Goal: Ask a question: Seek information or help from site administrators or community

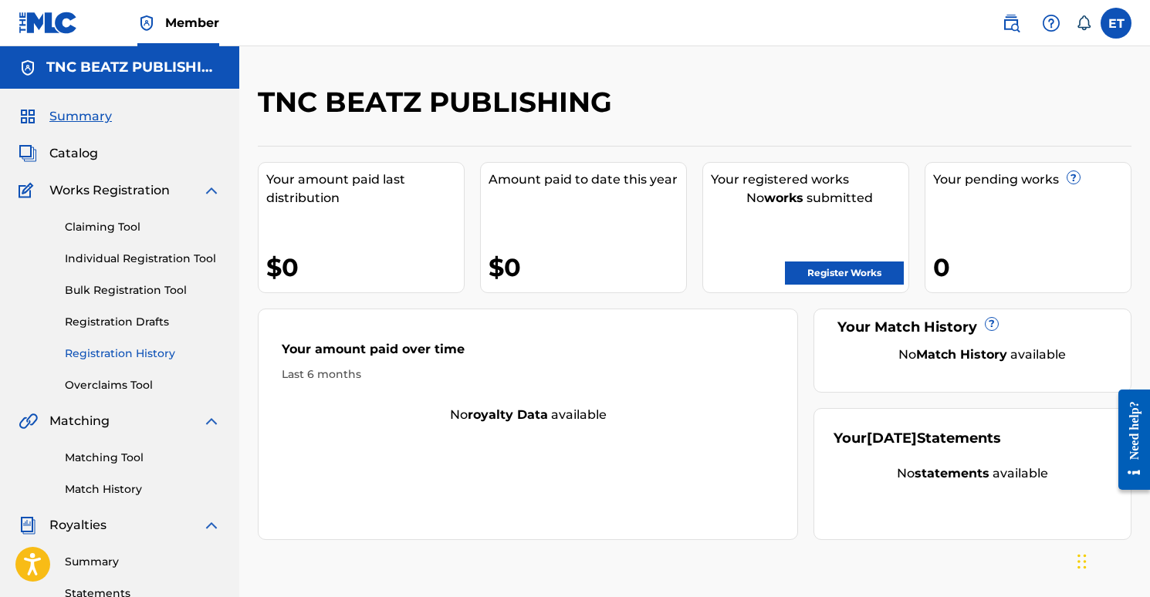
click at [146, 354] on link "Registration History" at bounding box center [143, 354] width 156 height 16
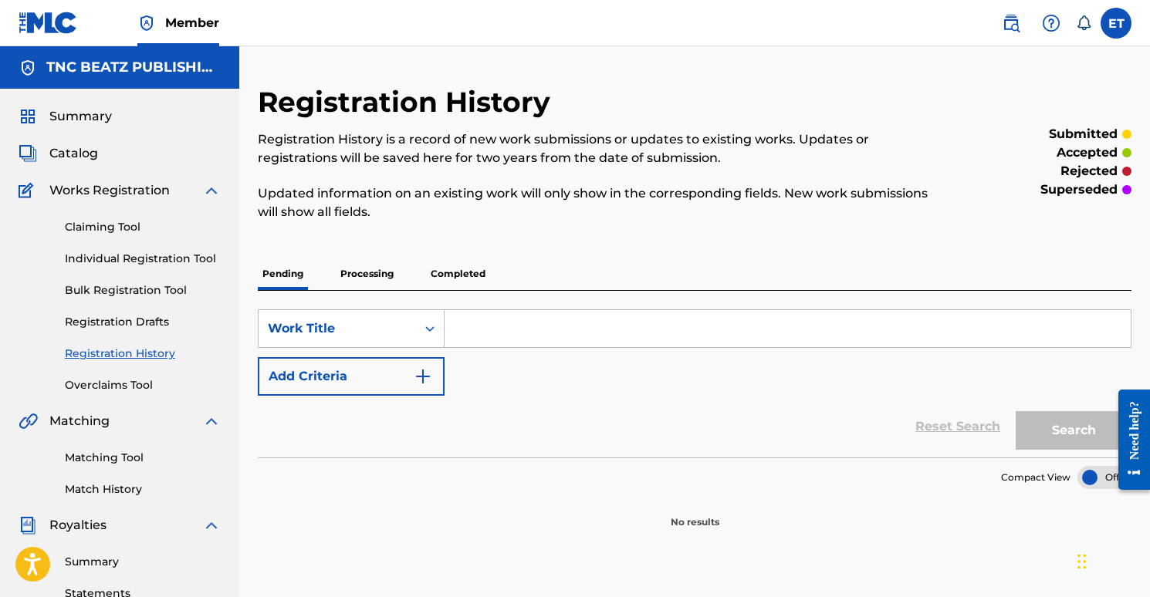
click at [376, 281] on p "Processing" at bounding box center [367, 274] width 62 height 32
click at [72, 170] on div "Summary Catalog Works Registration Claiming Tool Individual Registration Tool B…" at bounding box center [119, 486] width 239 height 794
click at [72, 149] on span "Catalog" at bounding box center [73, 153] width 49 height 19
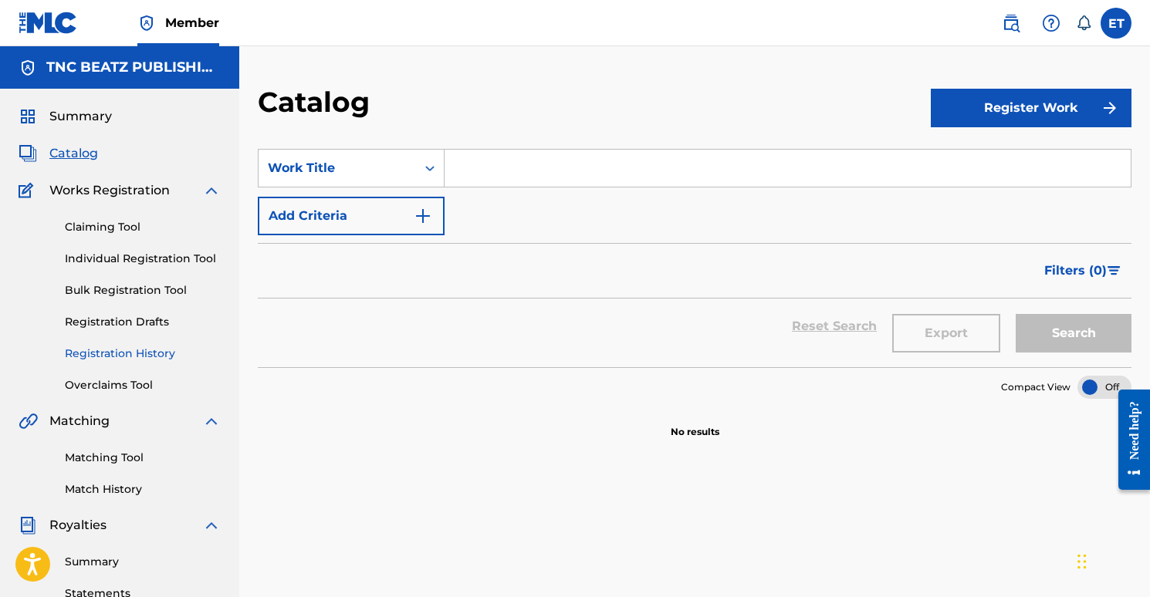
click at [128, 356] on link "Registration History" at bounding box center [143, 354] width 156 height 16
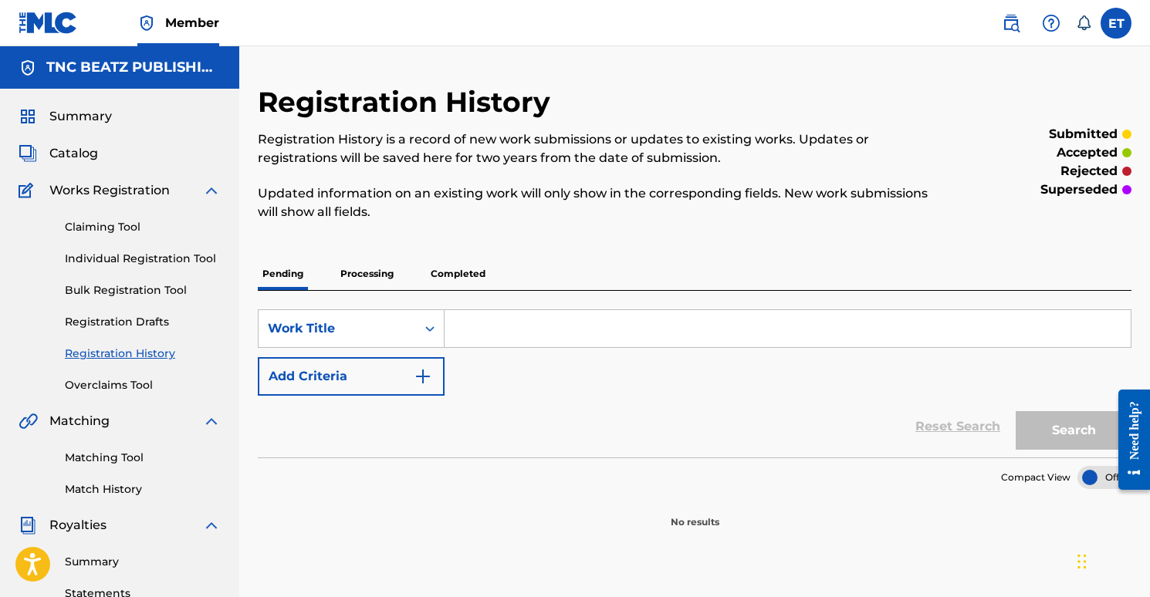
click at [446, 269] on p "Completed" at bounding box center [458, 274] width 64 height 32
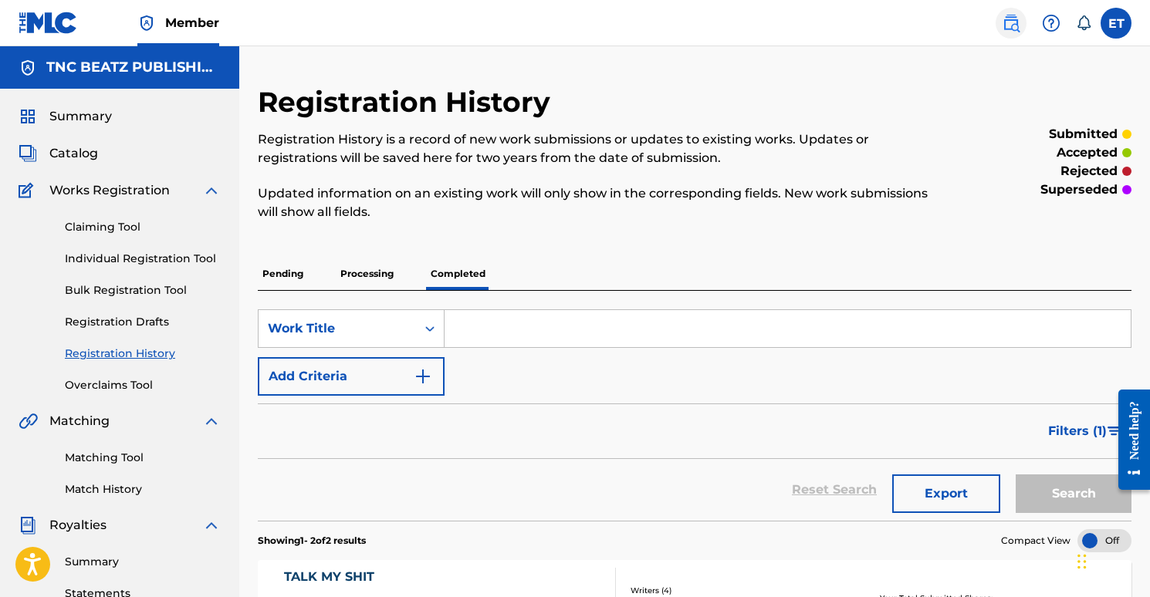
click at [1018, 22] on img at bounding box center [1011, 23] width 19 height 19
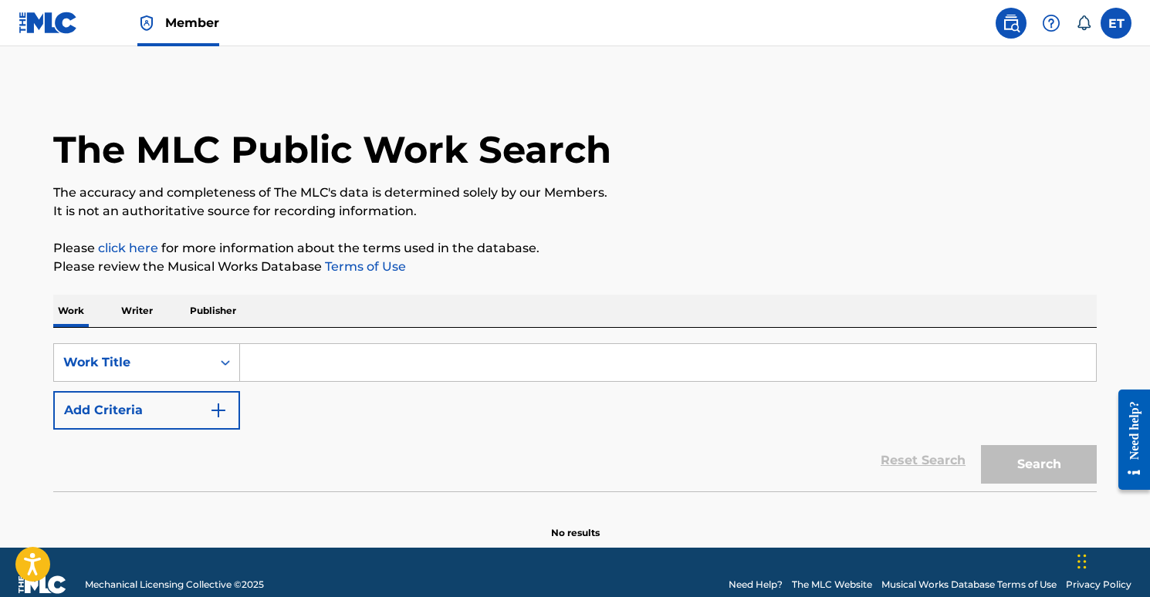
click at [269, 366] on input "Search Form" at bounding box center [668, 362] width 856 height 37
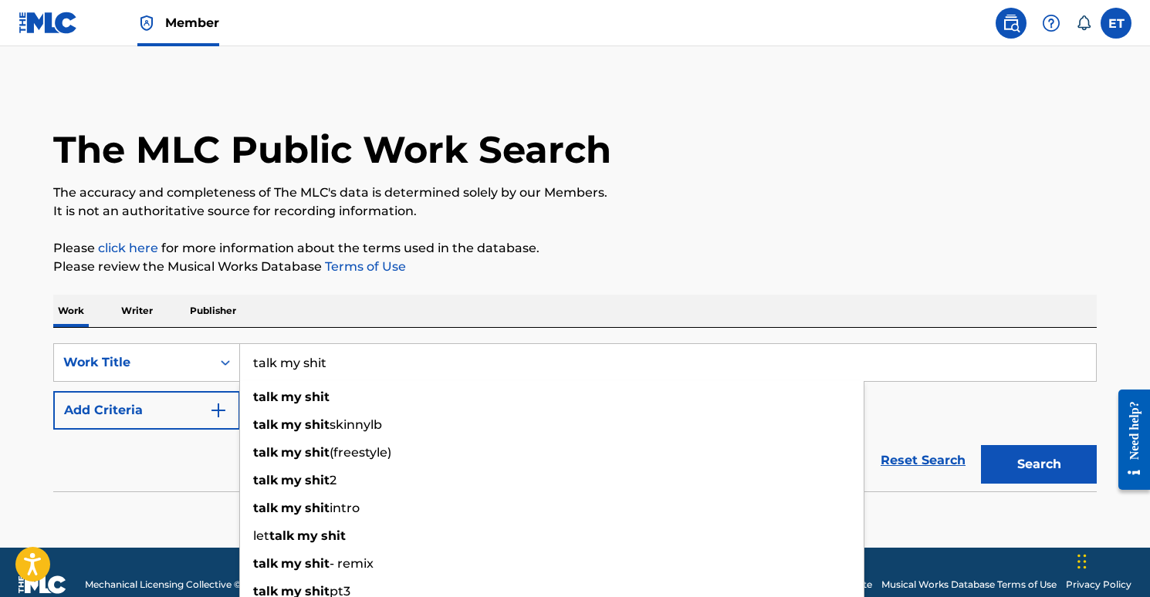
type input "talk my shit"
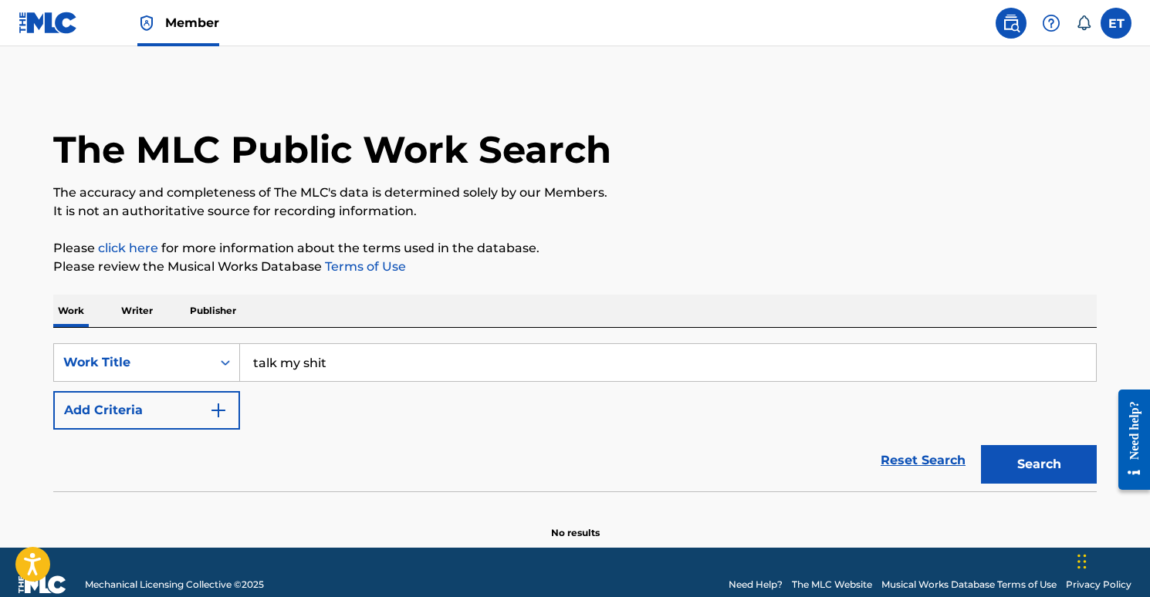
click at [602, 229] on div "The MLC Public Work Search The accuracy and completeness of The MLC's data is d…" at bounding box center [575, 312] width 1080 height 455
click at [1032, 459] on button "Search" at bounding box center [1039, 464] width 116 height 39
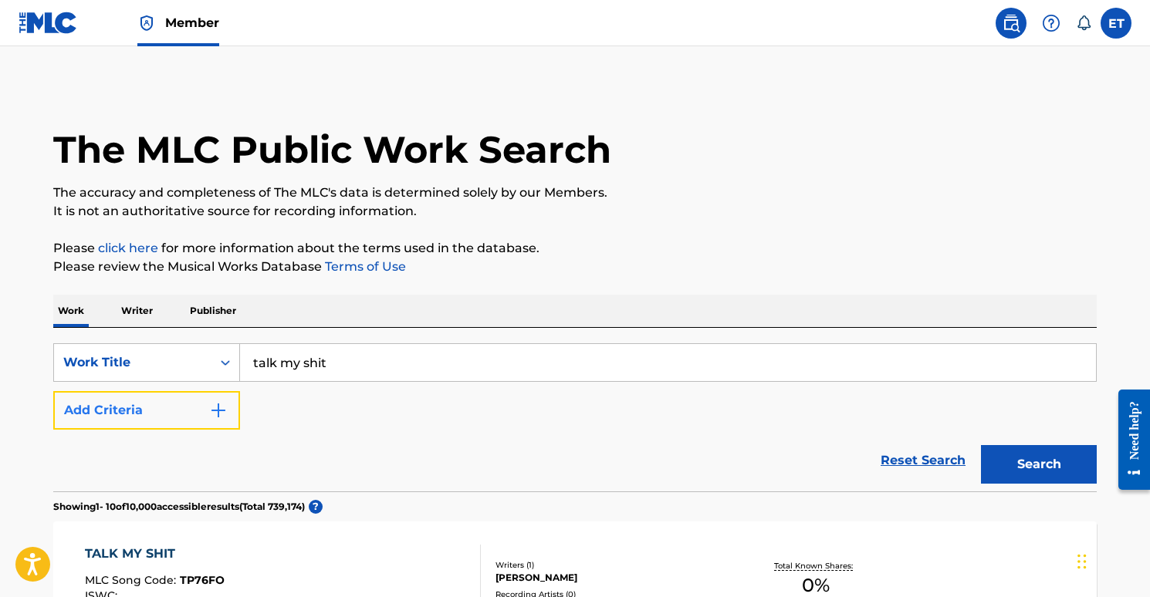
click at [164, 408] on button "Add Criteria" at bounding box center [146, 410] width 187 height 39
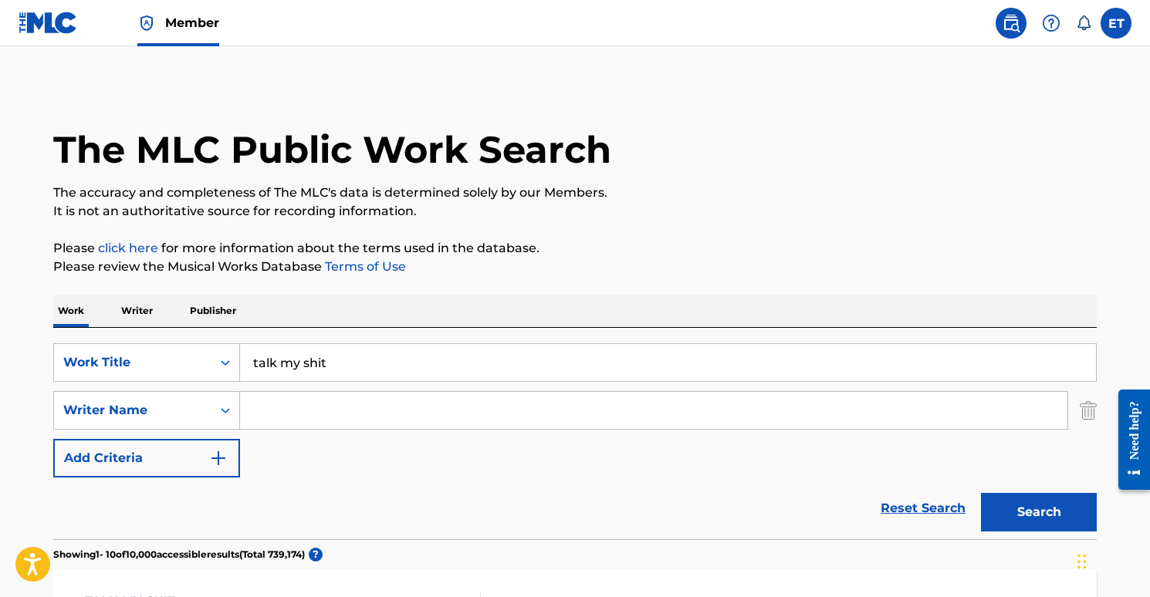
click at [311, 413] on input "Search Form" at bounding box center [653, 410] width 827 height 37
type input "emre tunc"
click at [600, 259] on p "Please review the Musical Works Database Terms of Use" at bounding box center [574, 267] width 1043 height 19
click at [1022, 520] on button "Search" at bounding box center [1039, 512] width 116 height 39
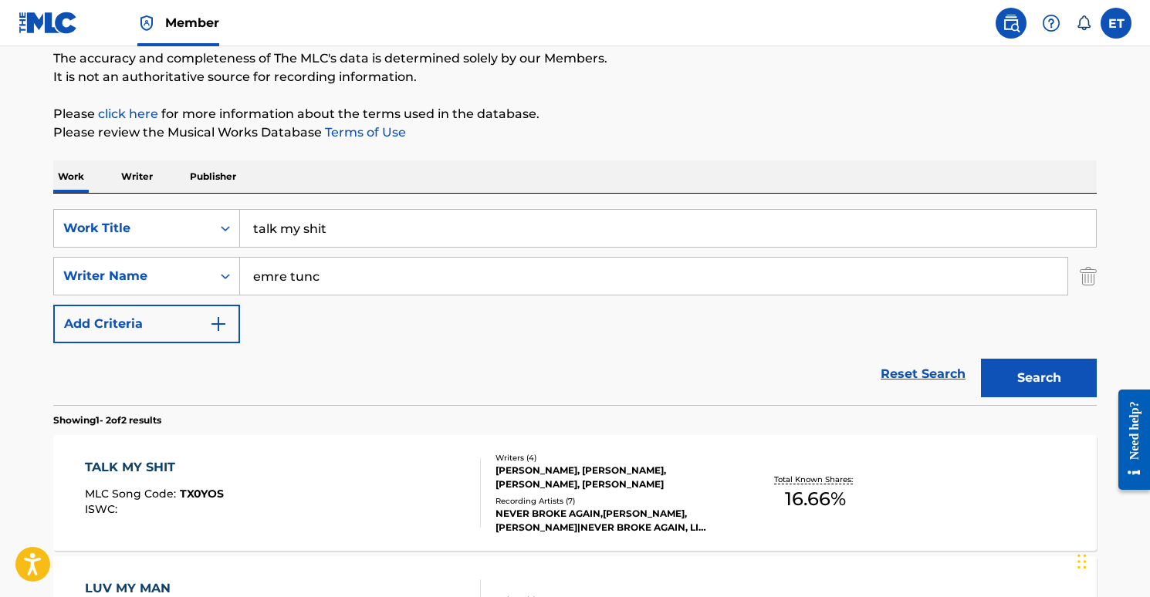
scroll to position [243, 0]
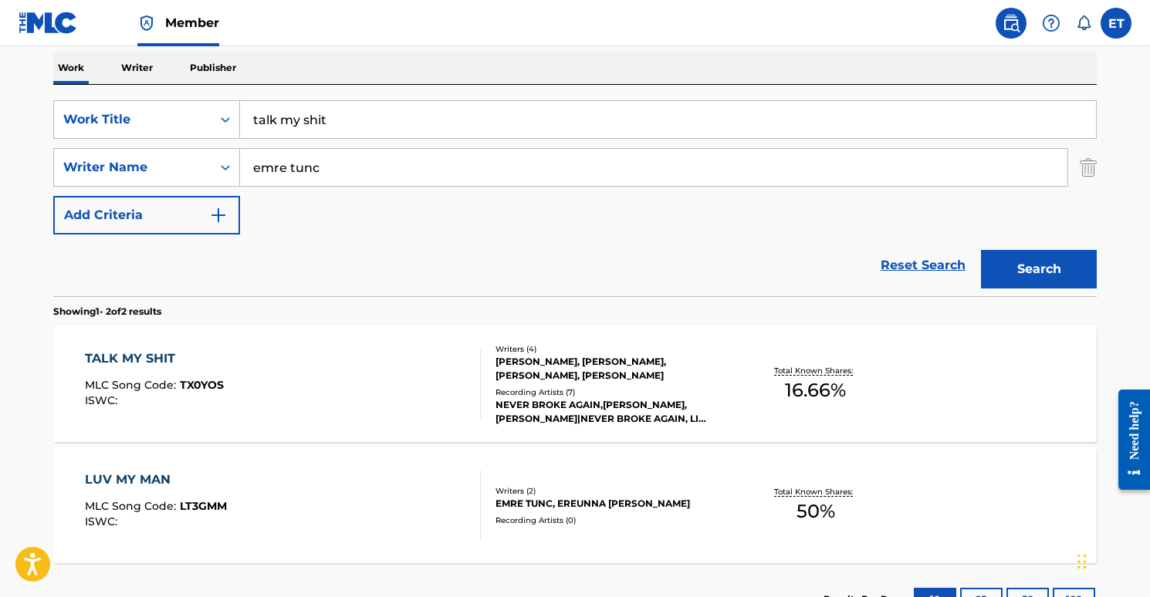
click at [363, 365] on div "TALK MY SHIT MLC Song Code : TX0YOS ISWC :" at bounding box center [283, 384] width 397 height 69
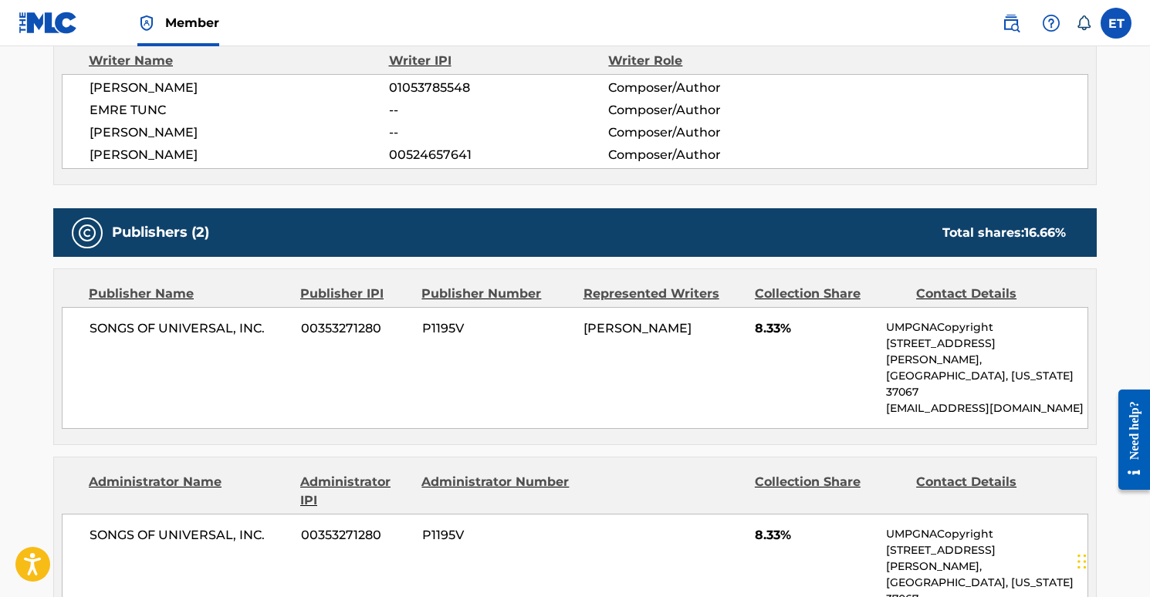
scroll to position [326, 0]
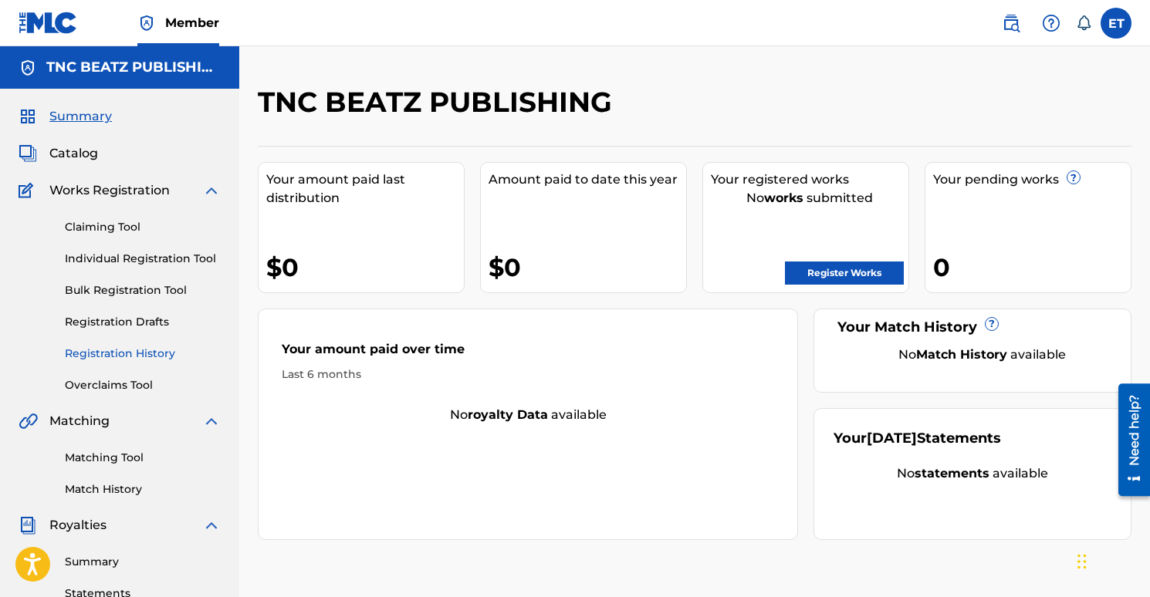
click at [106, 356] on link "Registration History" at bounding box center [143, 354] width 156 height 16
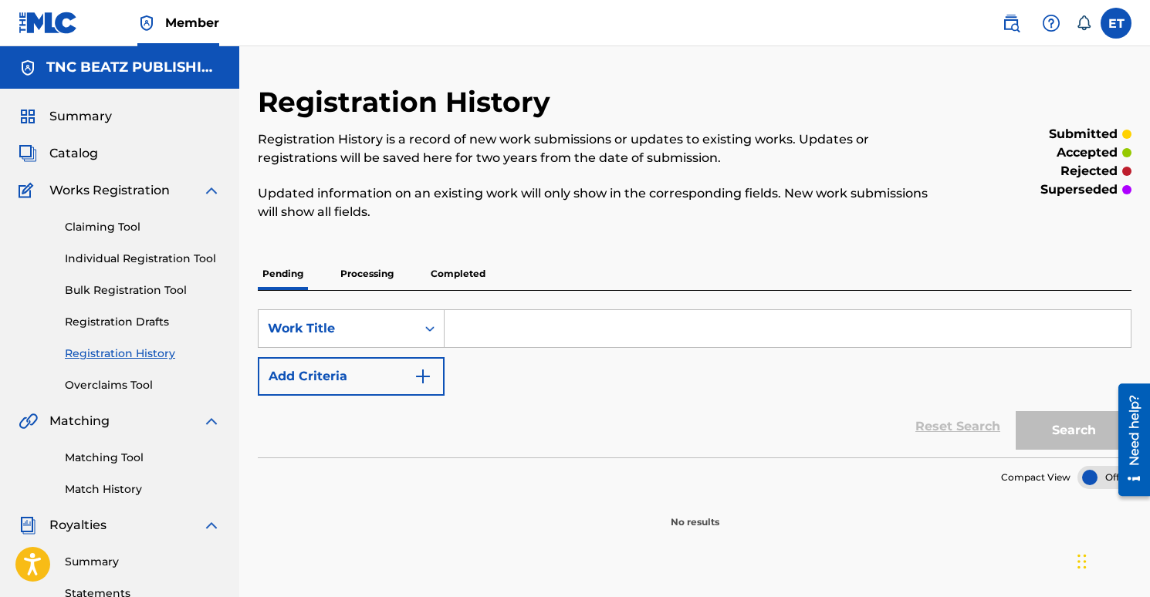
click at [455, 272] on p "Completed" at bounding box center [458, 274] width 64 height 32
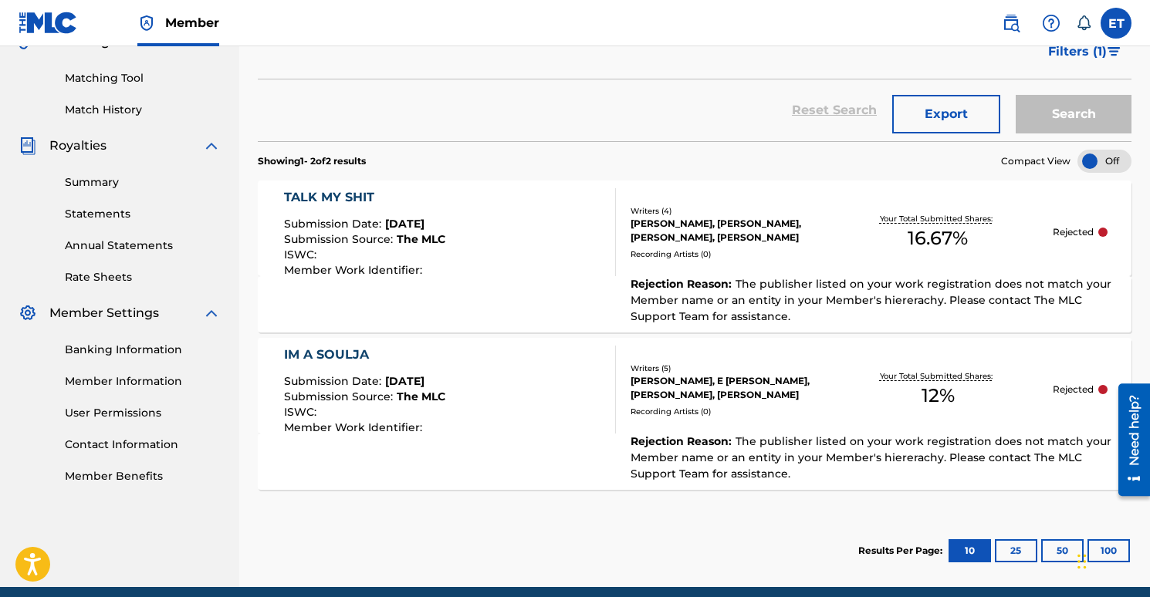
scroll to position [420, 0]
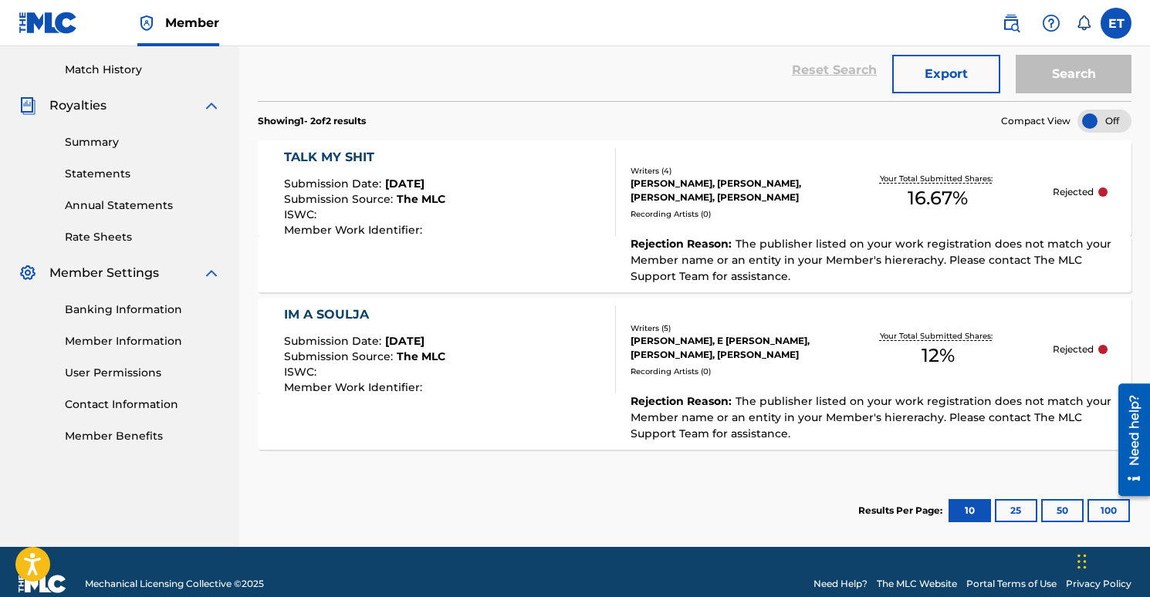
click at [805, 252] on div "Rejection Reason : The publisher listed on your work registration does not matc…" at bounding box center [867, 260] width 502 height 49
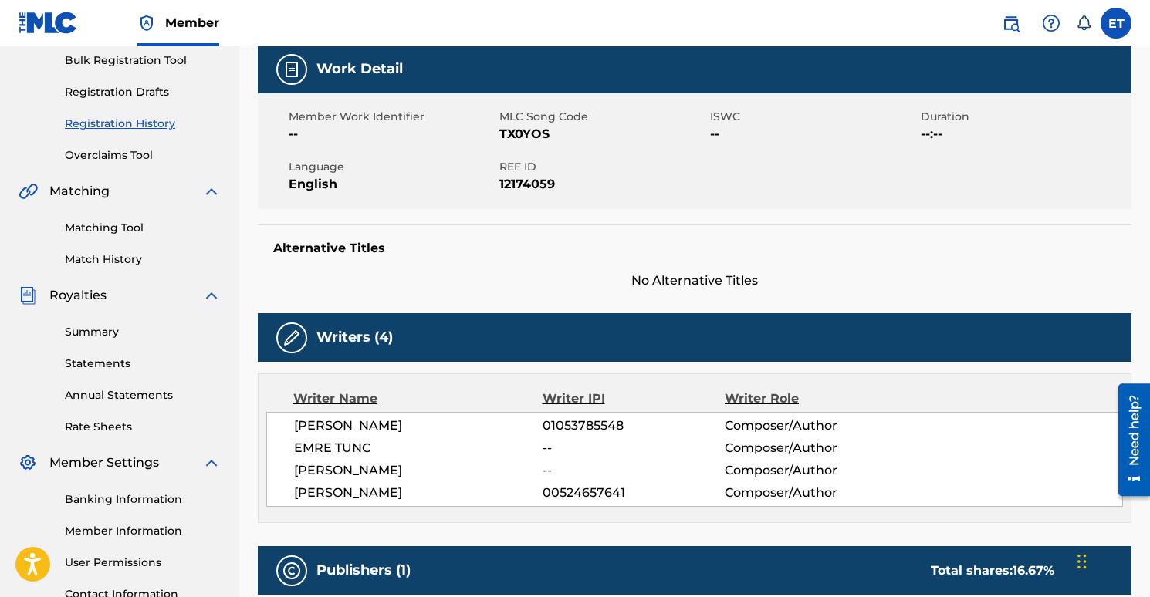
scroll to position [254, 0]
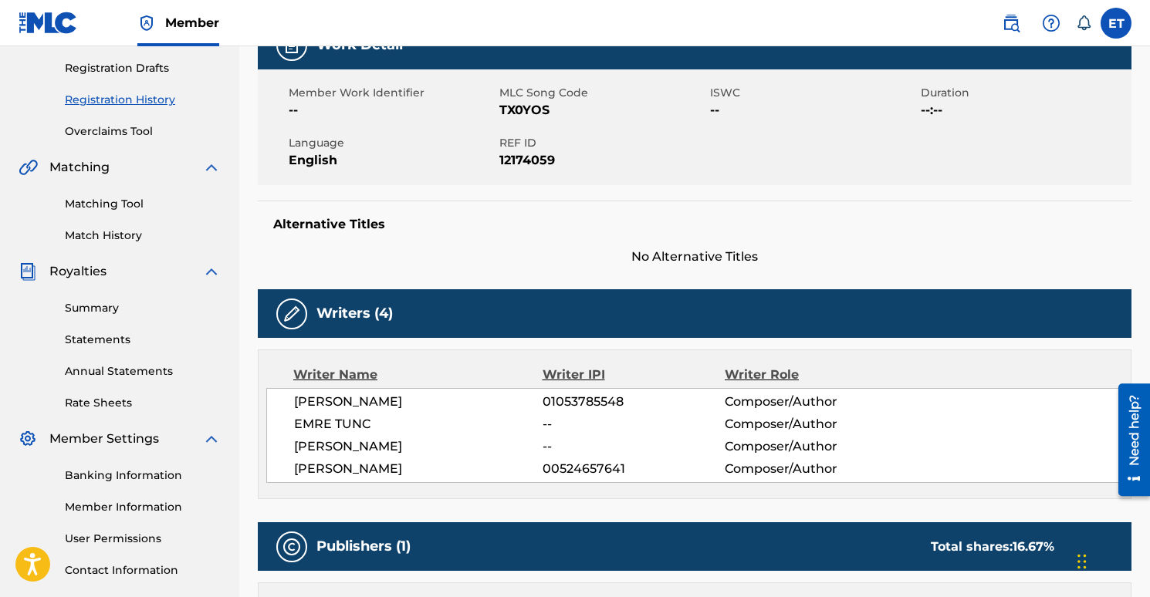
click at [1125, 473] on div "Need help?" at bounding box center [1133, 439] width 21 height 90
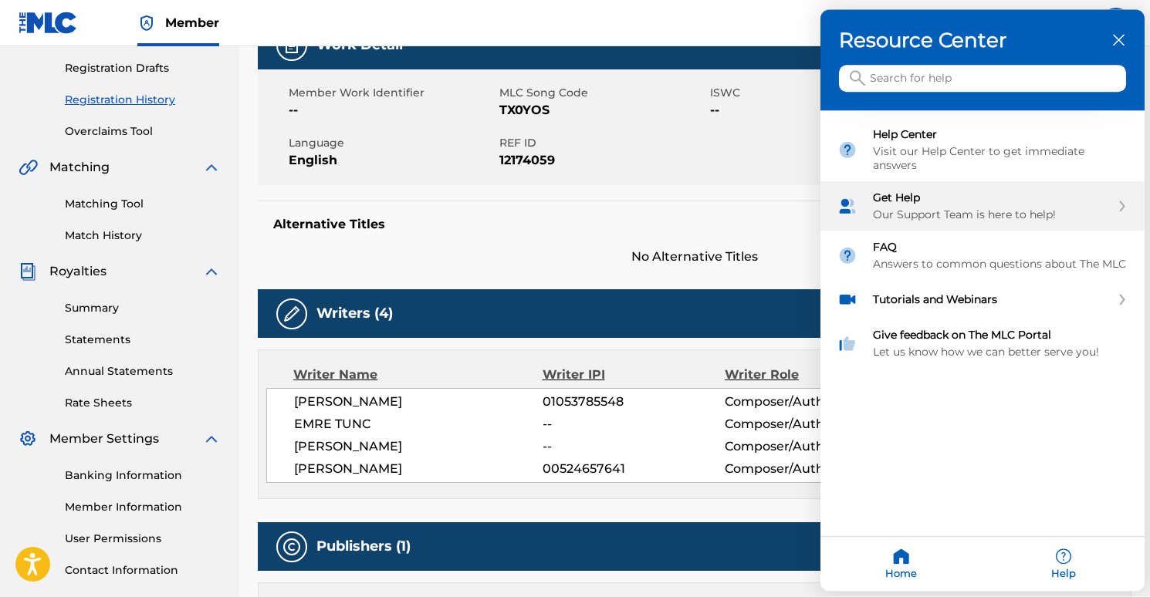
click at [1009, 204] on div "Get Help Our Support Team is here to help!" at bounding box center [992, 206] width 238 height 31
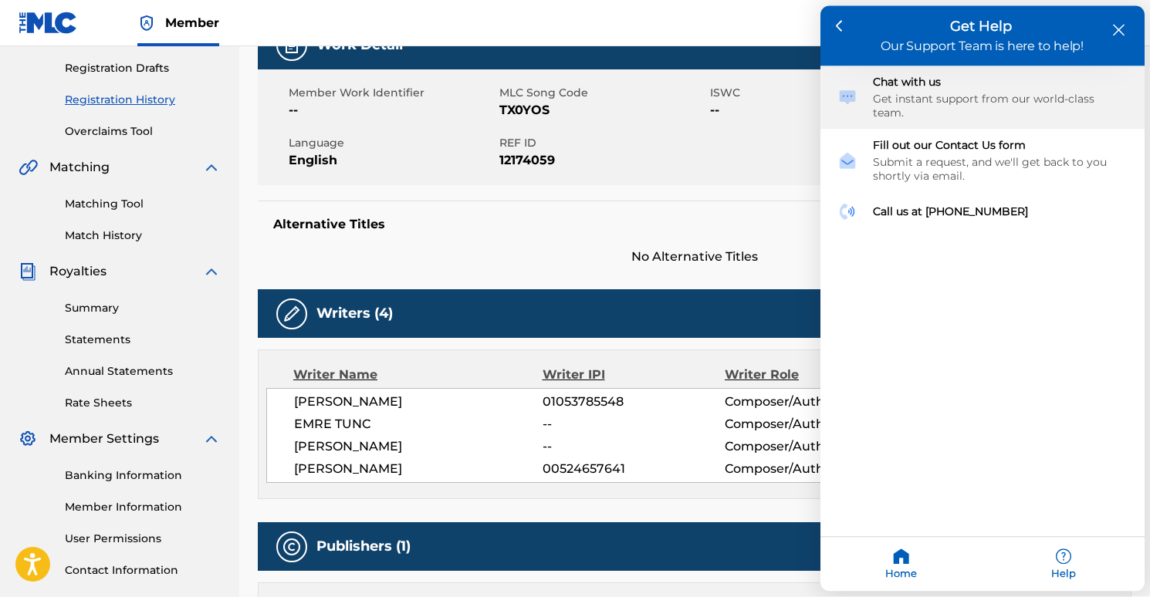
click at [943, 88] on div "Chat with us" at bounding box center [1000, 83] width 255 height 14
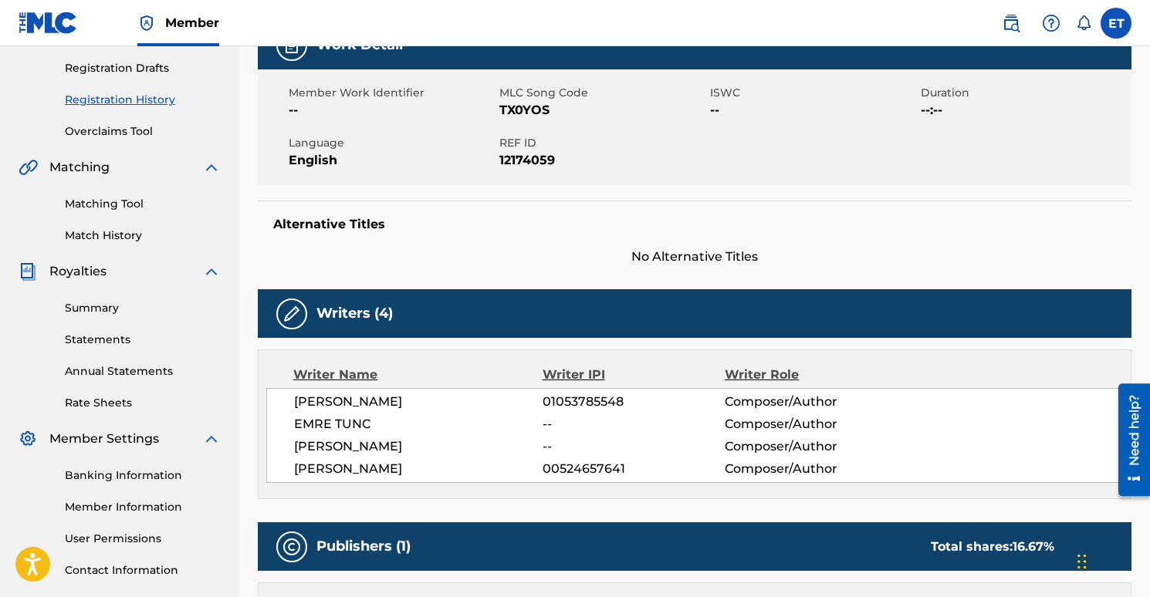
click at [1134, 448] on div "Need help?" at bounding box center [1133, 429] width 21 height 71
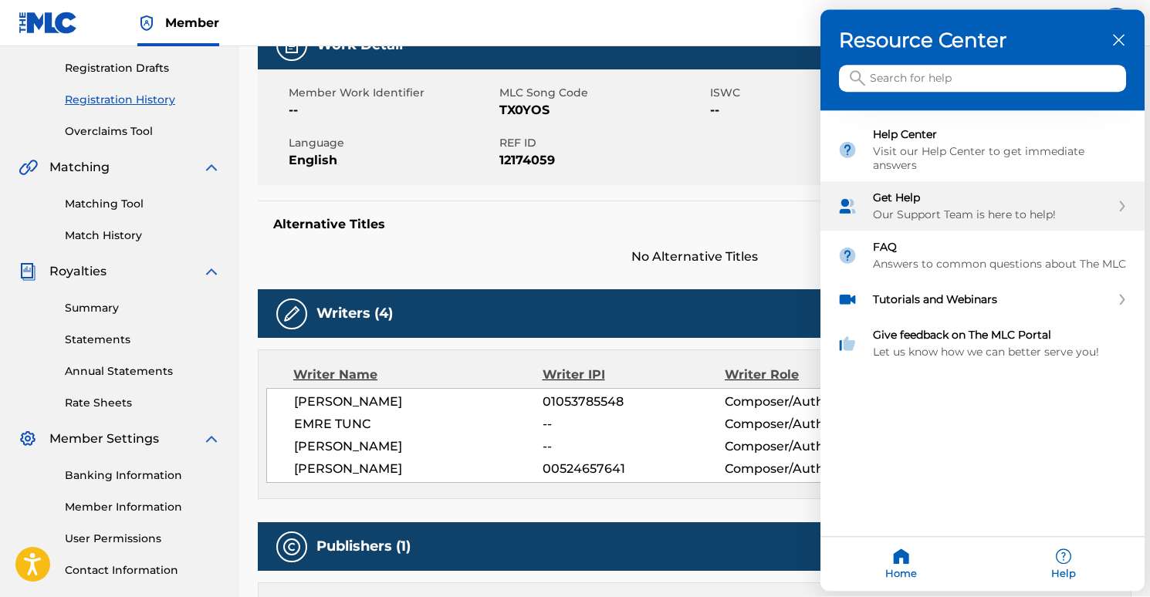
click at [978, 199] on div "Get Help" at bounding box center [992, 198] width 238 height 14
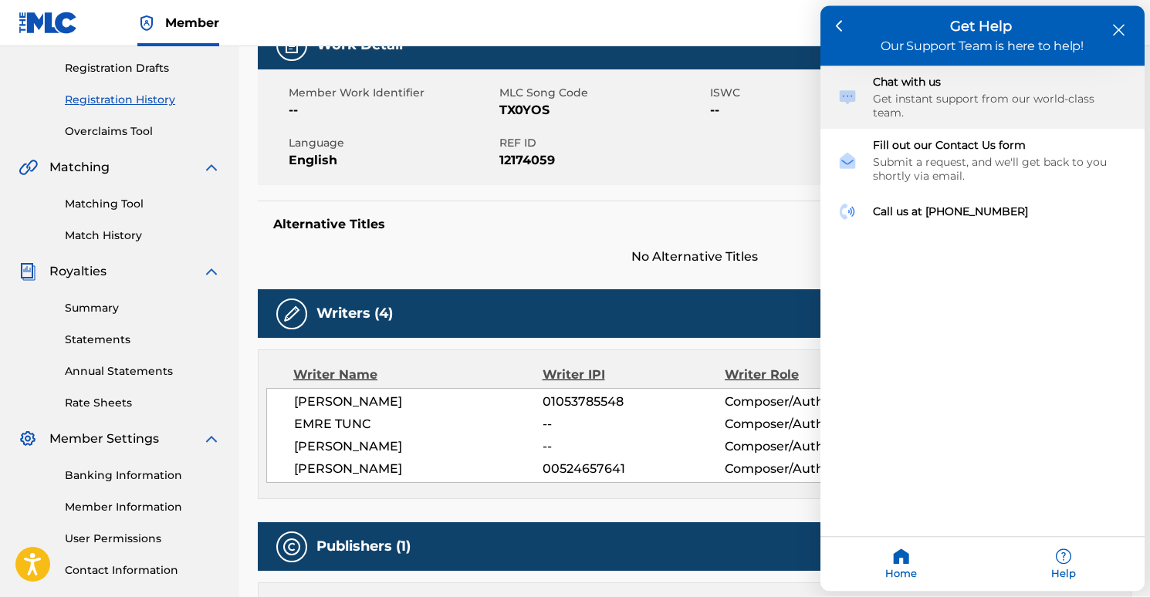
click at [945, 103] on div "Get instant support from our world-class team." at bounding box center [1000, 107] width 255 height 28
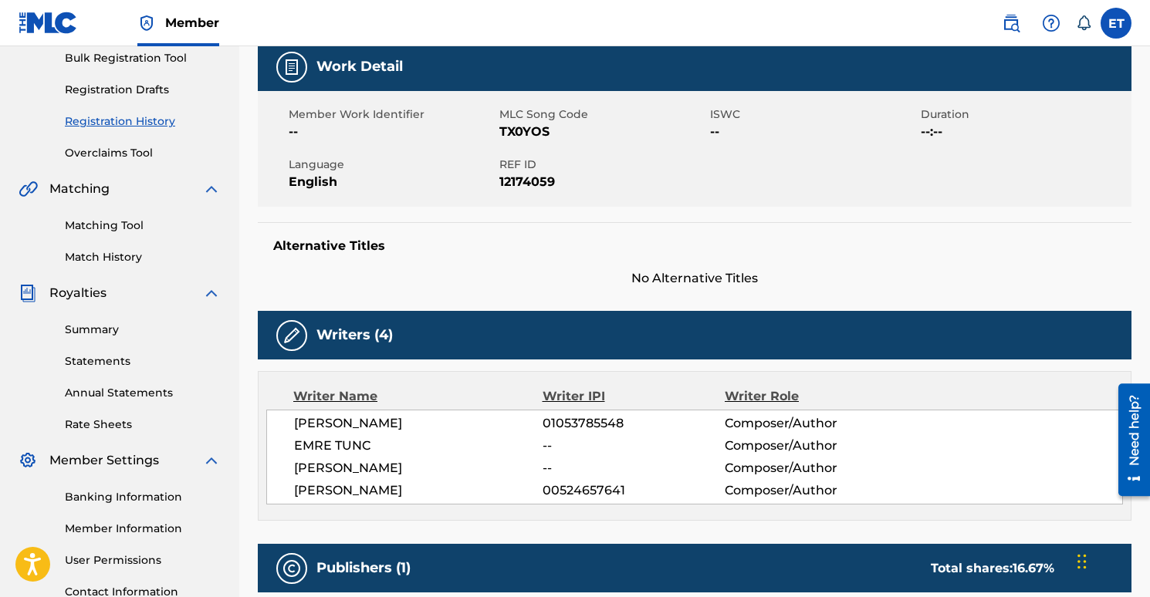
scroll to position [0, 0]
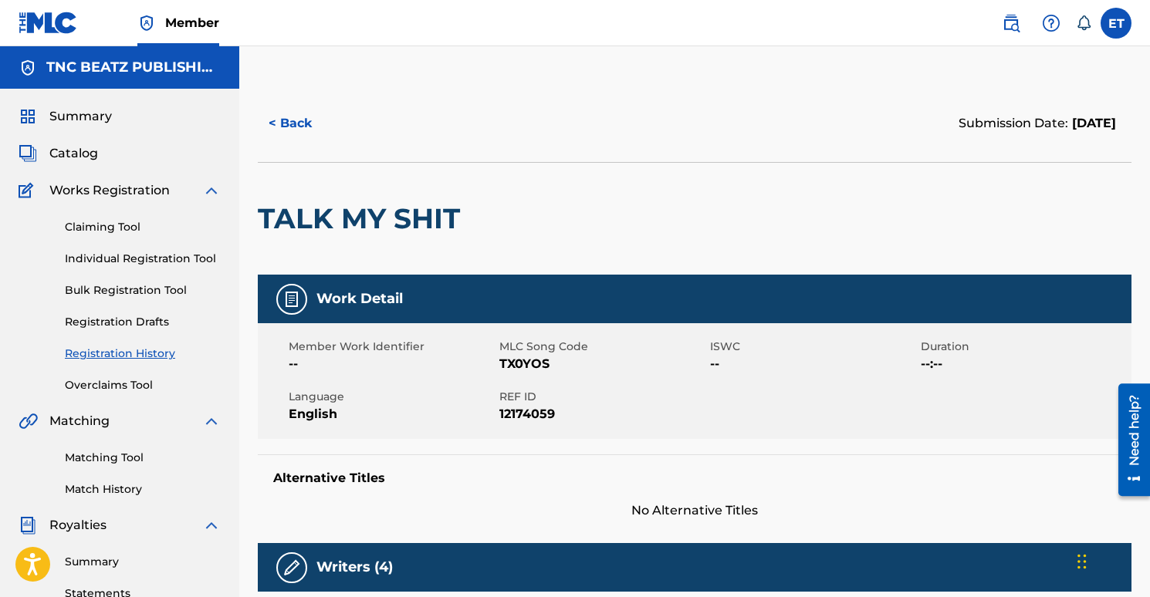
click at [1136, 442] on div "Need help?" at bounding box center [1133, 429] width 21 height 71
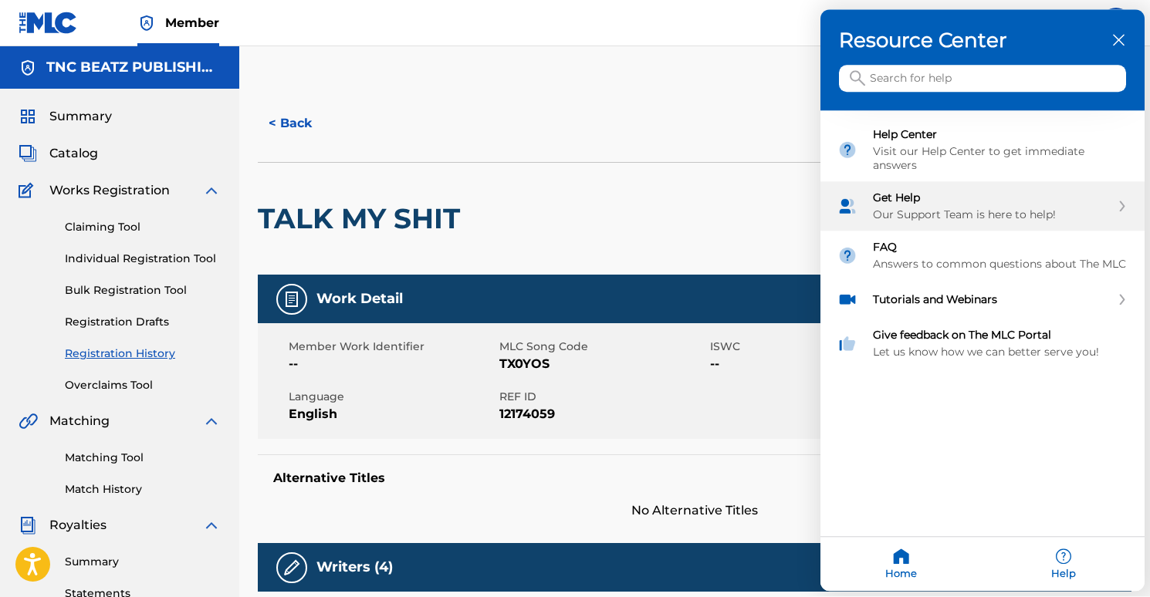
click at [955, 198] on div "Get Help" at bounding box center [992, 198] width 238 height 14
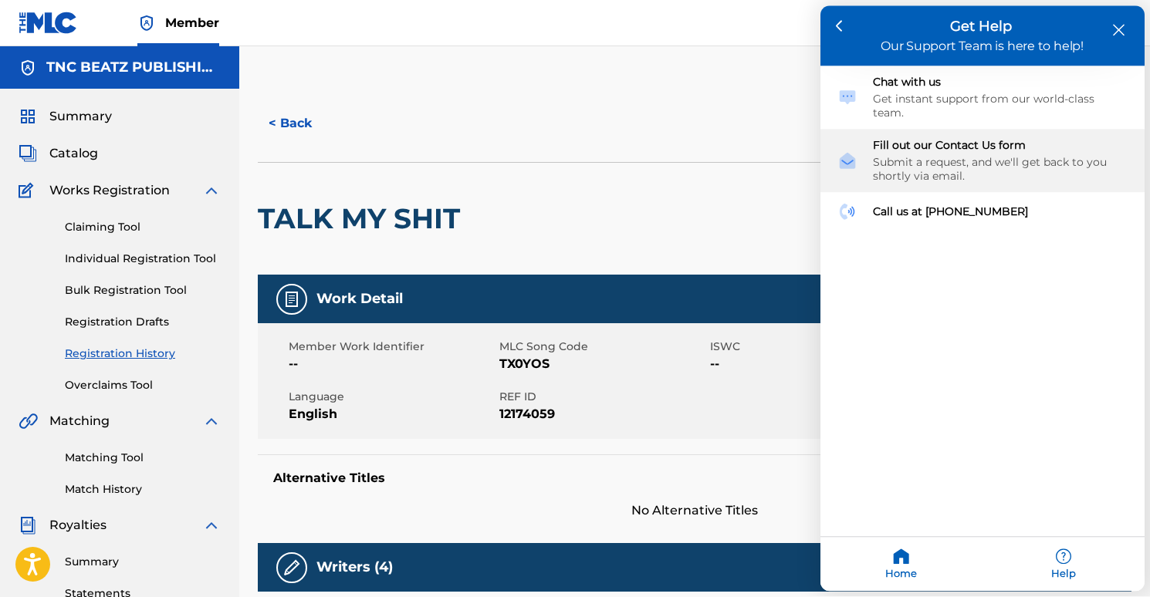
click at [961, 156] on div "Submit a request, and we'll get back to you shortly via email." at bounding box center [1000, 170] width 255 height 28
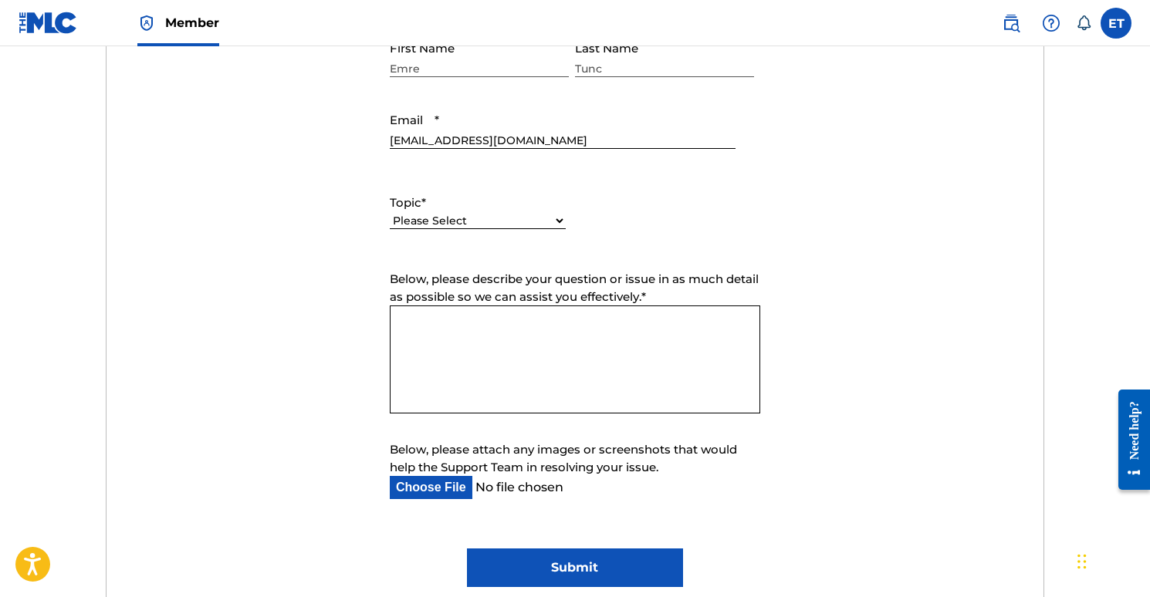
scroll to position [475, 0]
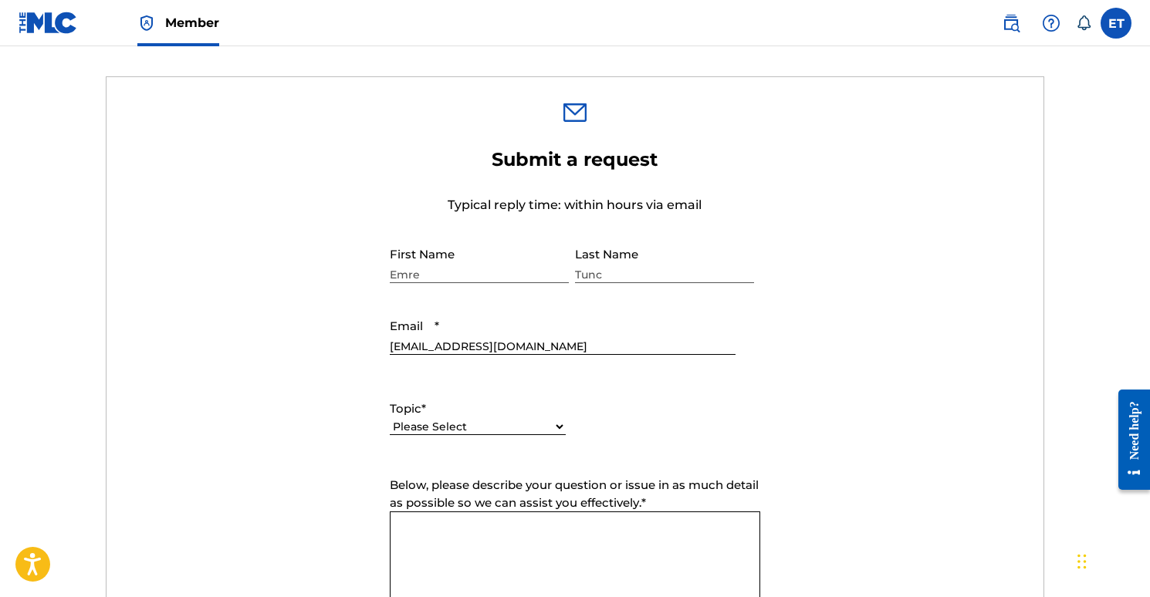
click at [505, 423] on select "Please Select I need help with my account I need help with managing my catalog …" at bounding box center [478, 427] width 176 height 16
click at [501, 410] on select "Please Select I need help with my account I need help with managing my catalog …" at bounding box center [478, 410] width 176 height 16
select select "I need help with my account"
click at [390, 418] on select "Please Select I need help with my account I need help with managing my catalog …" at bounding box center [478, 410] width 176 height 16
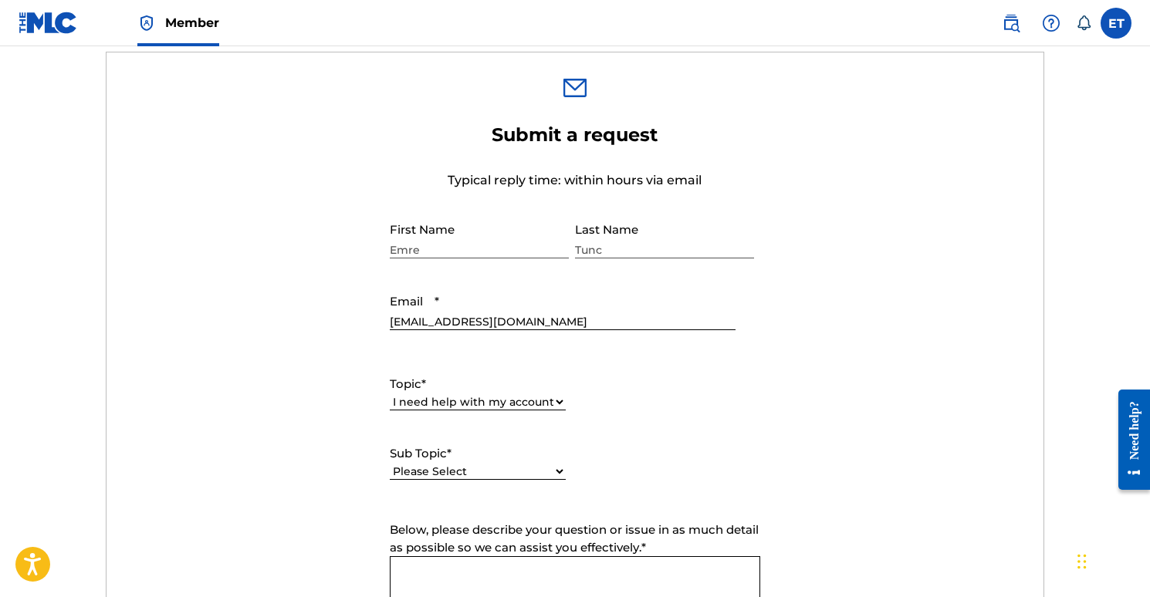
scroll to position [503, 0]
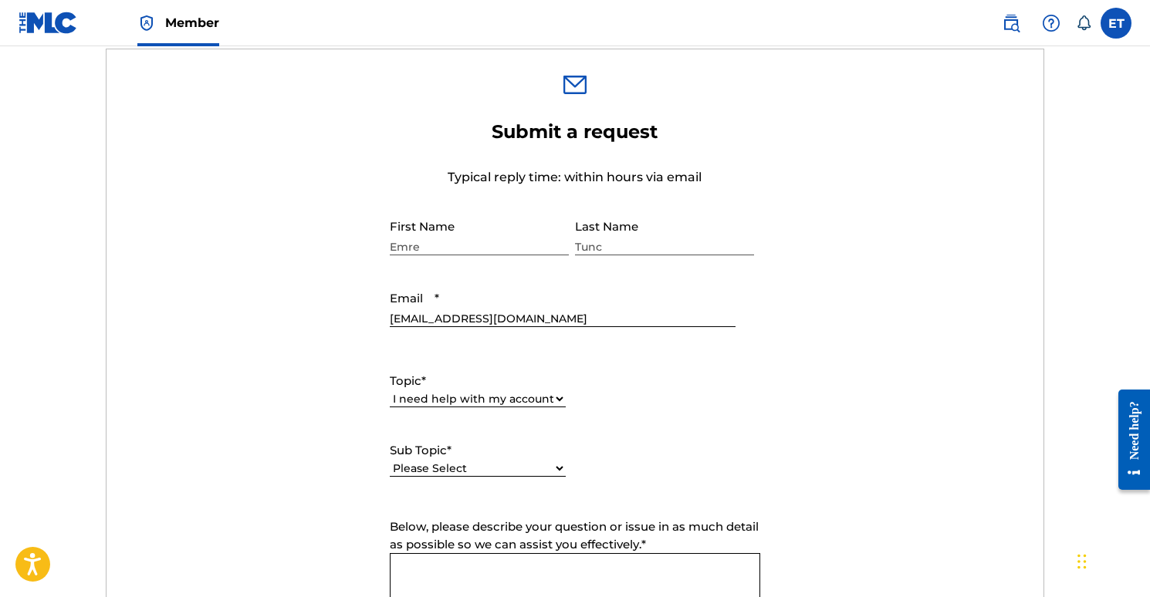
click at [494, 397] on select "Please Select I need help with my account I need help with managing my catalog …" at bounding box center [478, 399] width 176 height 16
click at [525, 463] on select "Please Select I need help with my user account I can't log in to my user accoun…" at bounding box center [478, 469] width 176 height 16
select select "I need help with my Member account"
click at [390, 461] on select "Please Select I need help with my user account I can't log in to my user accoun…" at bounding box center [478, 469] width 176 height 16
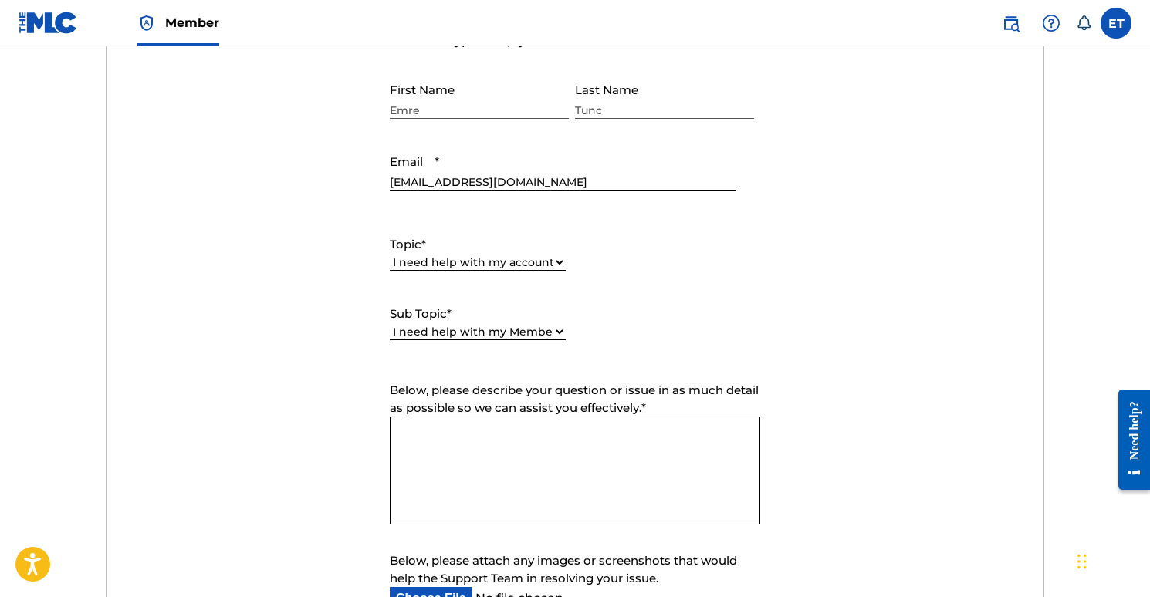
scroll to position [797, 0]
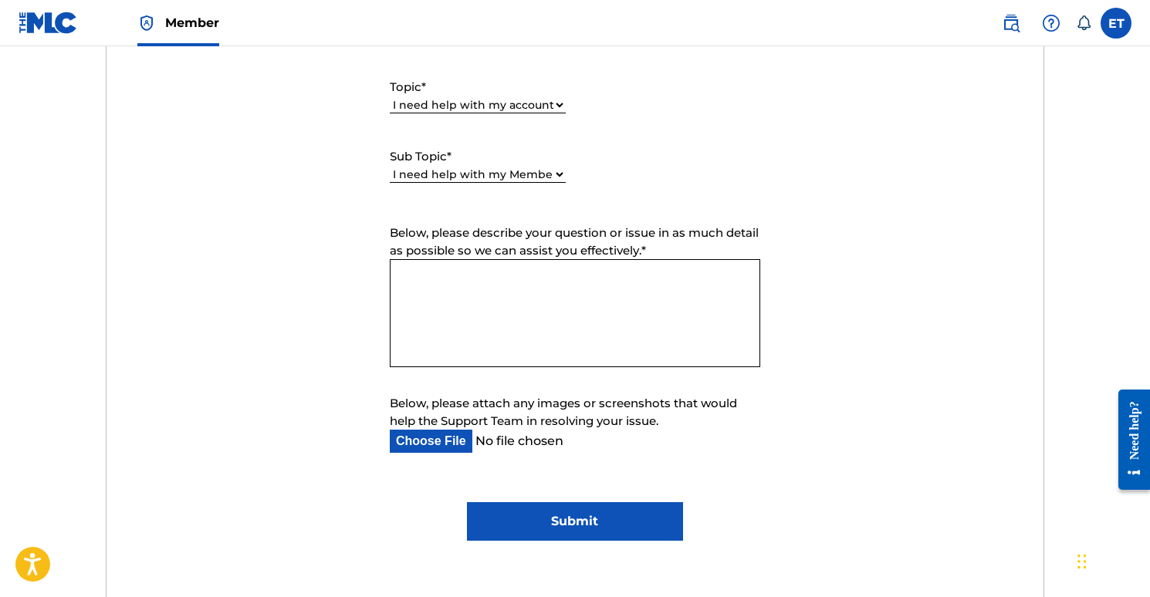
click at [576, 275] on textarea "Below, please describe your question or issue in as much detail as possible so …" at bounding box center [575, 313] width 370 height 108
paste textarea "I started registering tracks I produced with the claiming tool."
paste textarea "I saw that my claims were rejected"
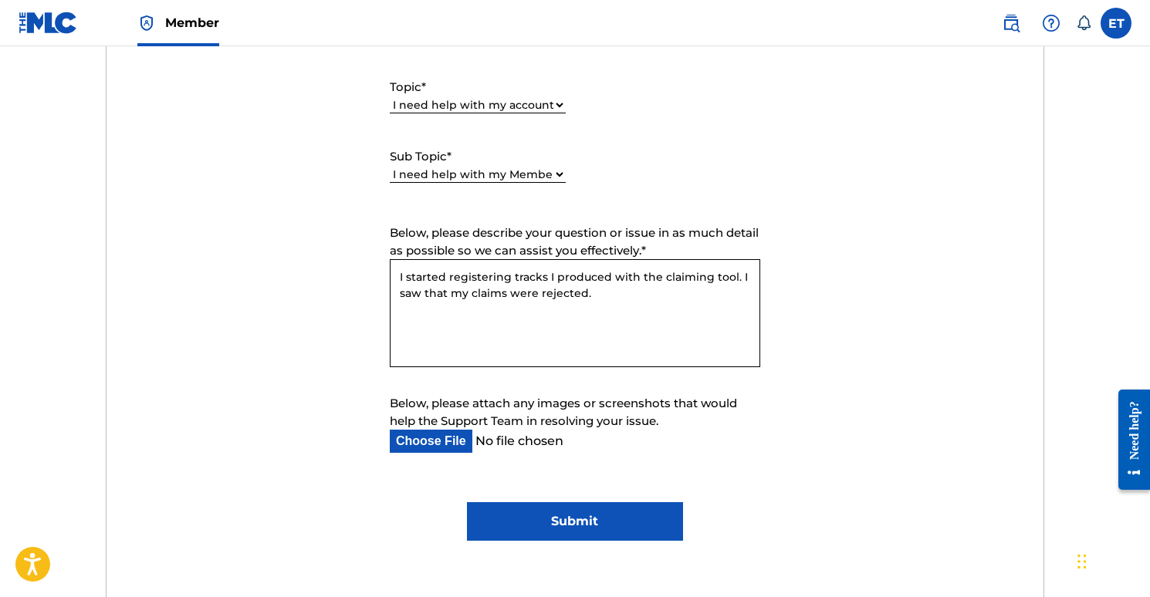
paste textarea "Rejection Reason:The publisher listed on your work registration does not match …"
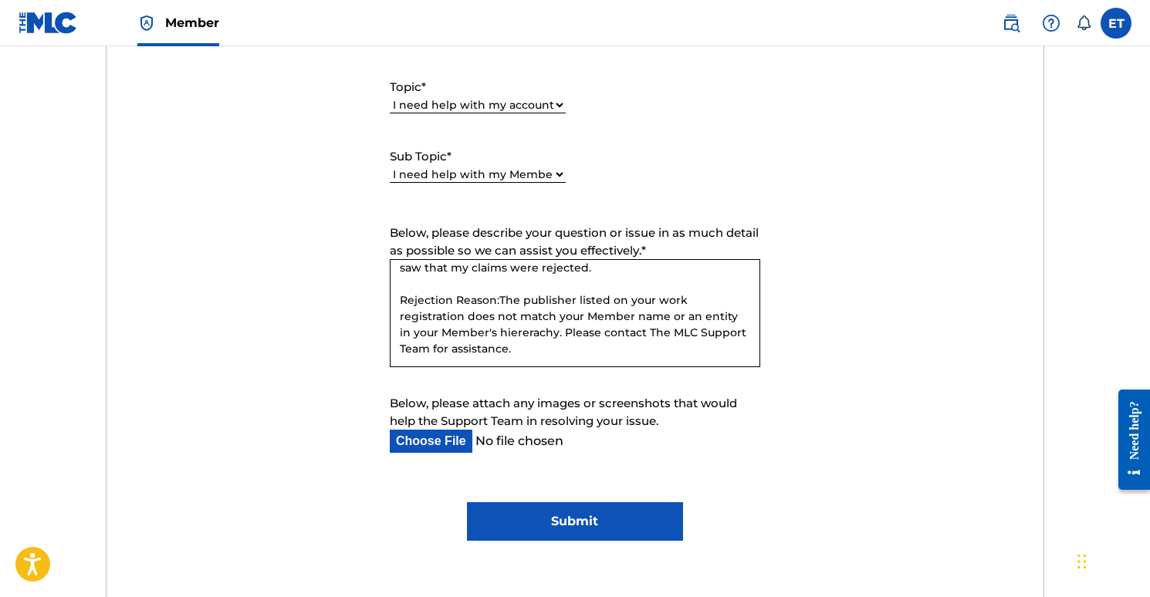
scroll to position [47, 0]
paste textarea "It would be great if you could help me with this."
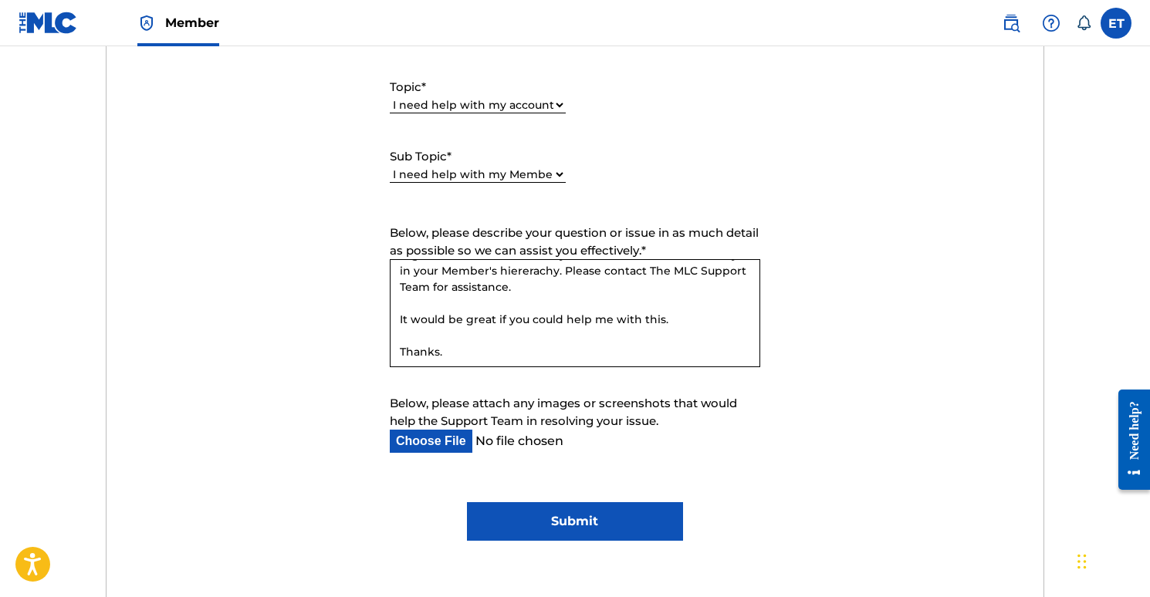
scroll to position [90, 0]
type textarea "I started registering tracks I produced with the claiming tool. I saw that my c…"
click at [626, 518] on input "Submit" at bounding box center [574, 521] width 215 height 39
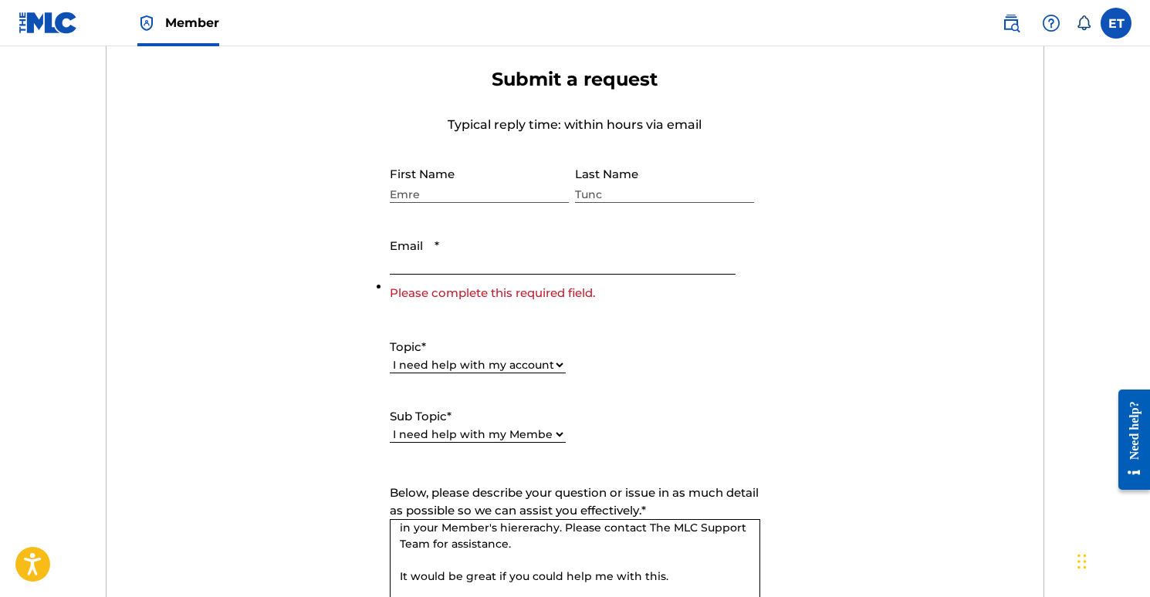
scroll to position [532, 0]
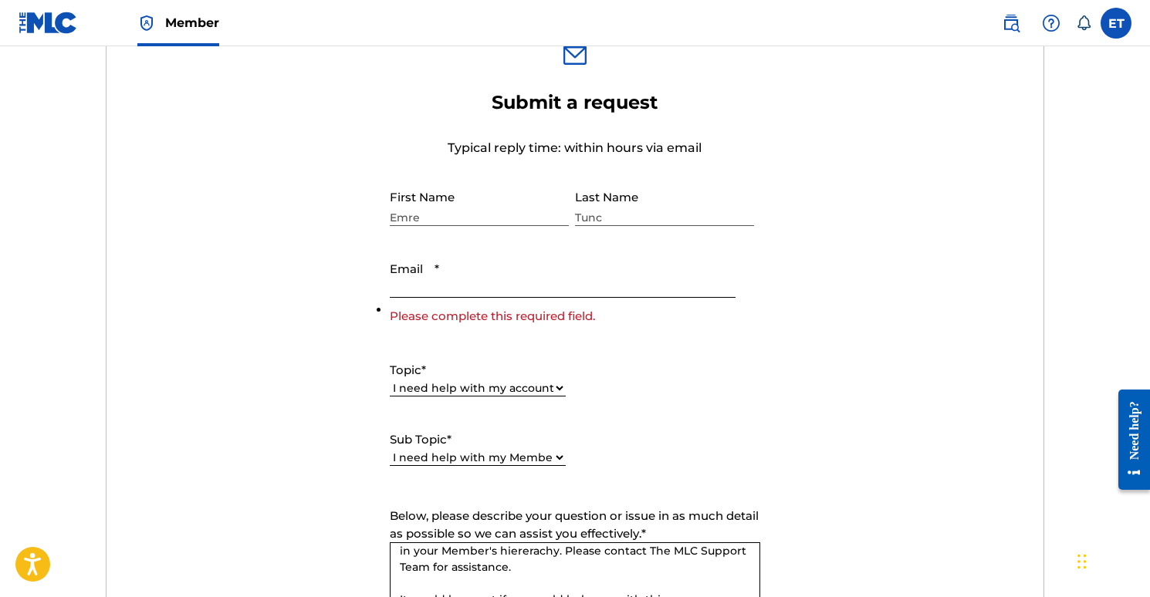
click at [461, 287] on input "Email *" at bounding box center [563, 276] width 346 height 44
type input "[EMAIL_ADDRESS][DOMAIN_NAME]"
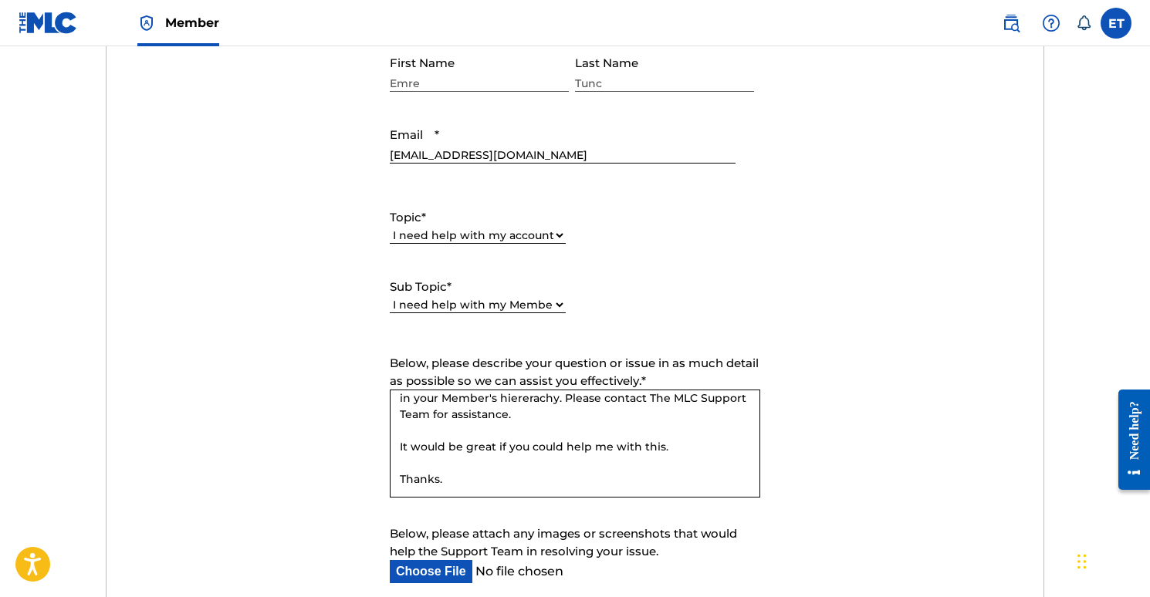
scroll to position [806, 0]
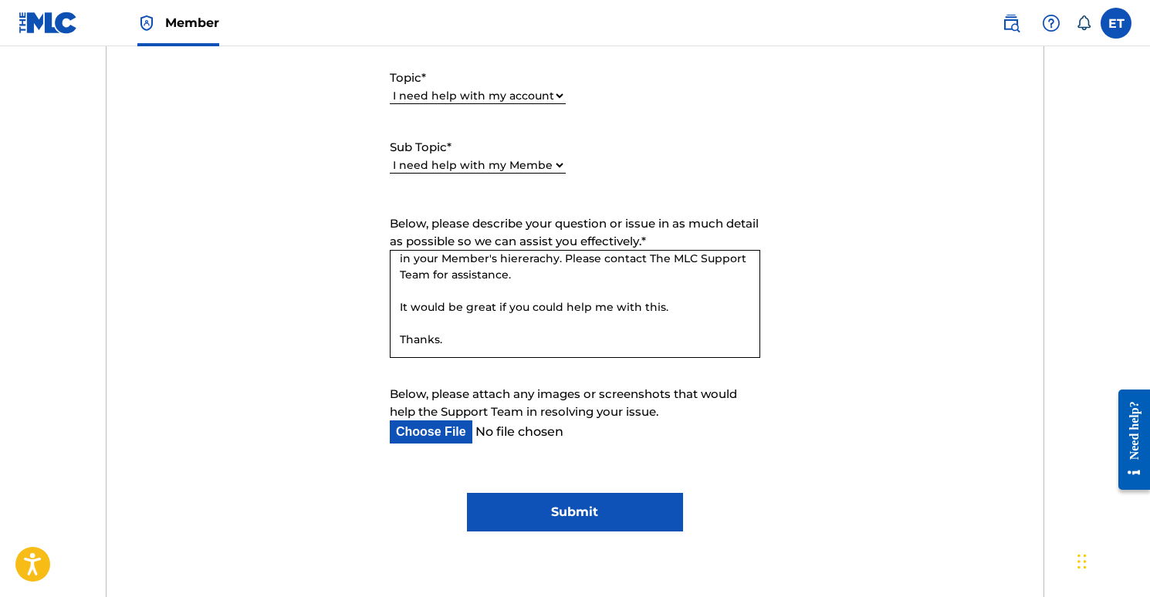
drag, startPoint x: 581, startPoint y: 522, endPoint x: 596, endPoint y: 520, distance: 15.6
click at [581, 522] on input "Submit" at bounding box center [574, 512] width 215 height 39
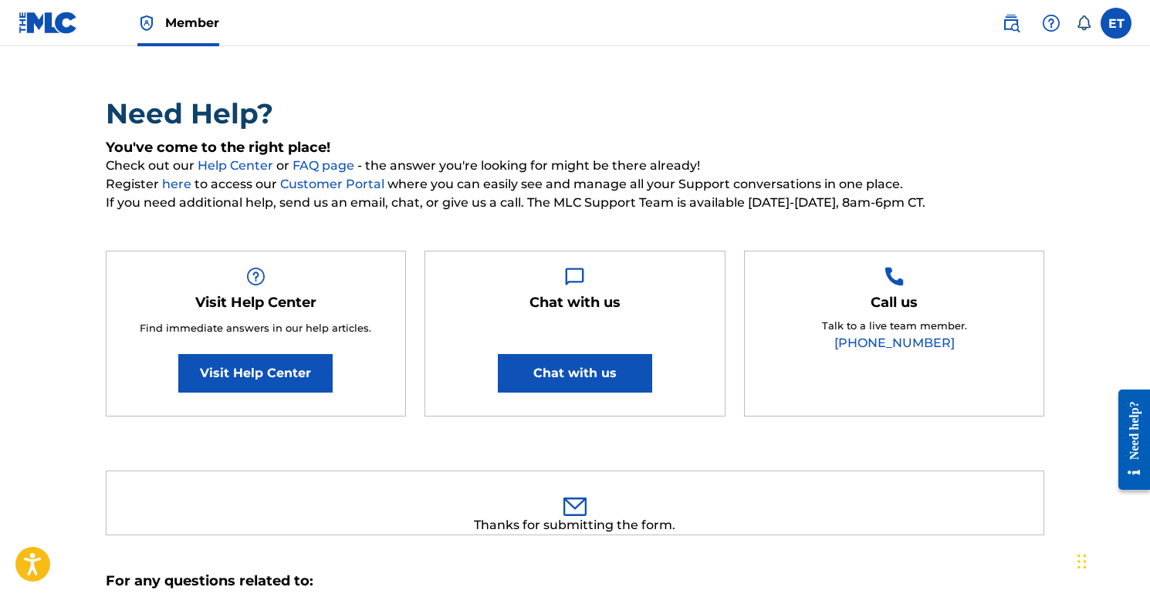
scroll to position [0, 0]
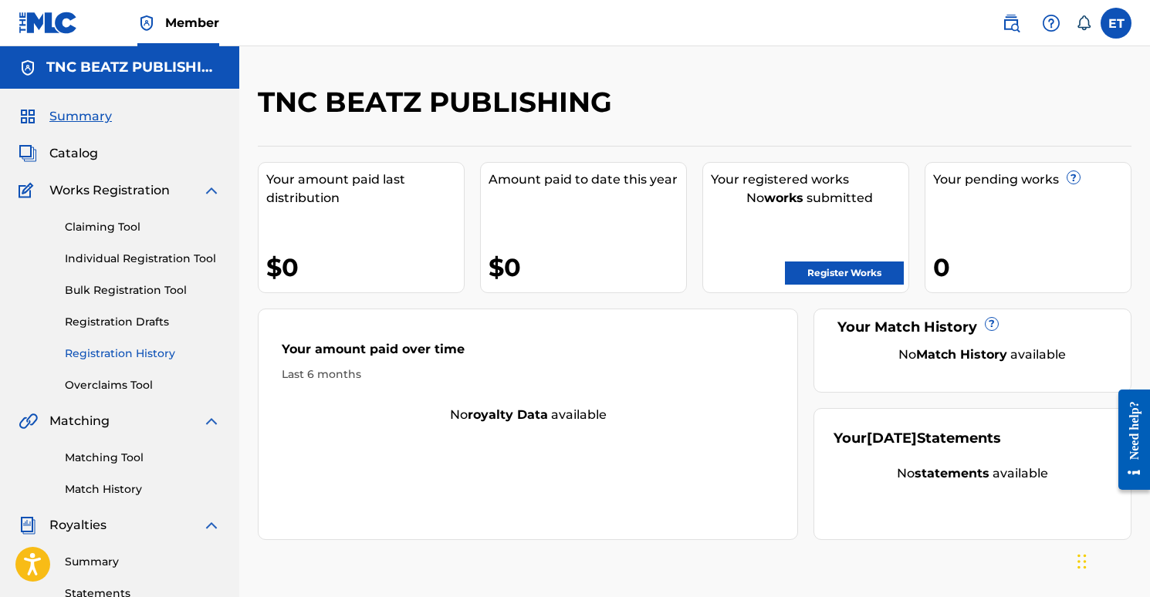
click at [123, 353] on link "Registration History" at bounding box center [143, 354] width 156 height 16
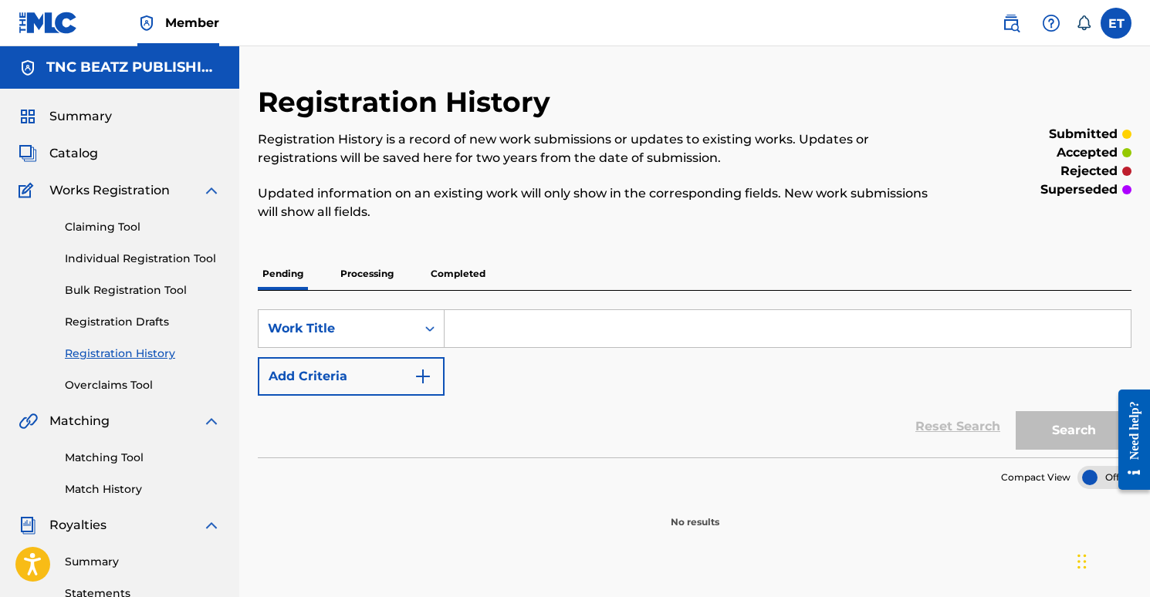
click at [464, 275] on p "Completed" at bounding box center [458, 274] width 64 height 32
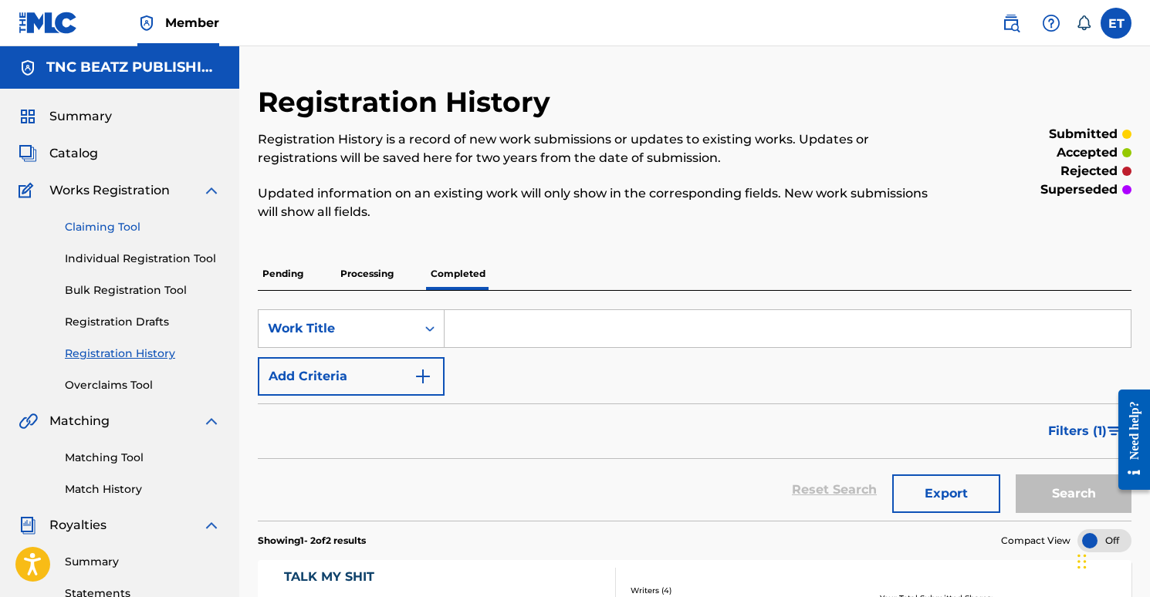
click at [110, 226] on link "Claiming Tool" at bounding box center [143, 227] width 156 height 16
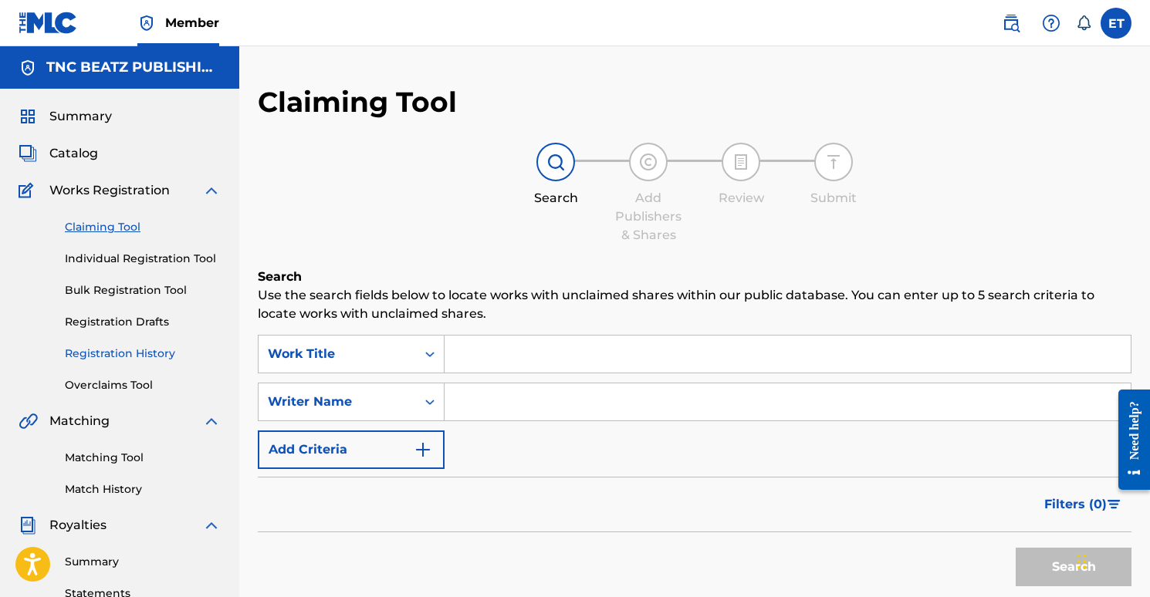
click at [116, 360] on link "Registration History" at bounding box center [143, 354] width 156 height 16
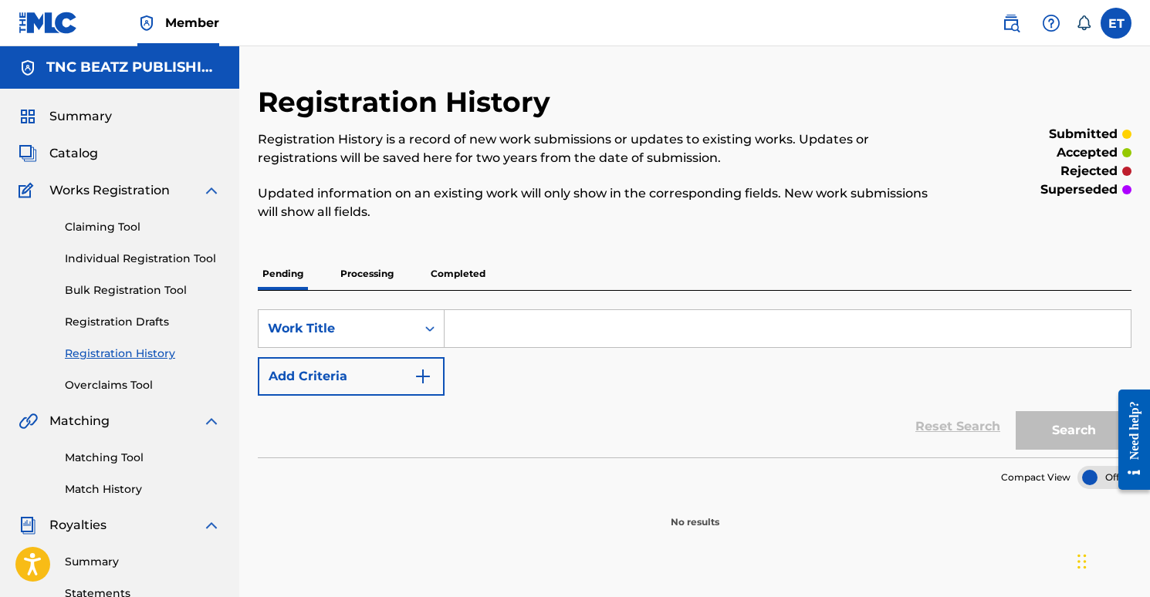
click at [449, 275] on p "Completed" at bounding box center [458, 274] width 64 height 32
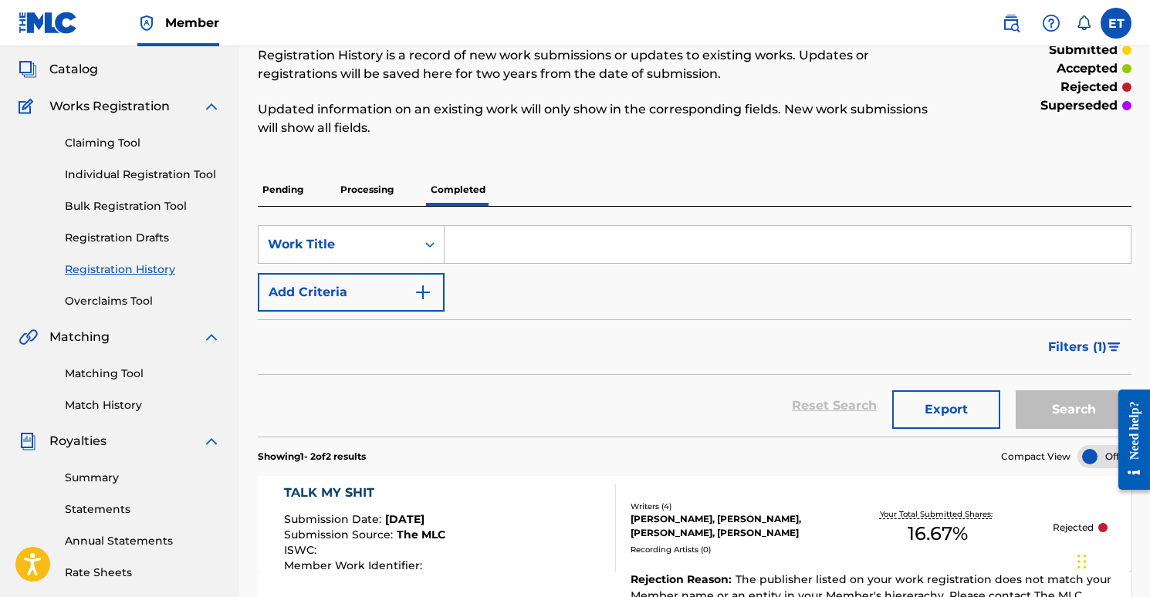
scroll to position [152, 0]
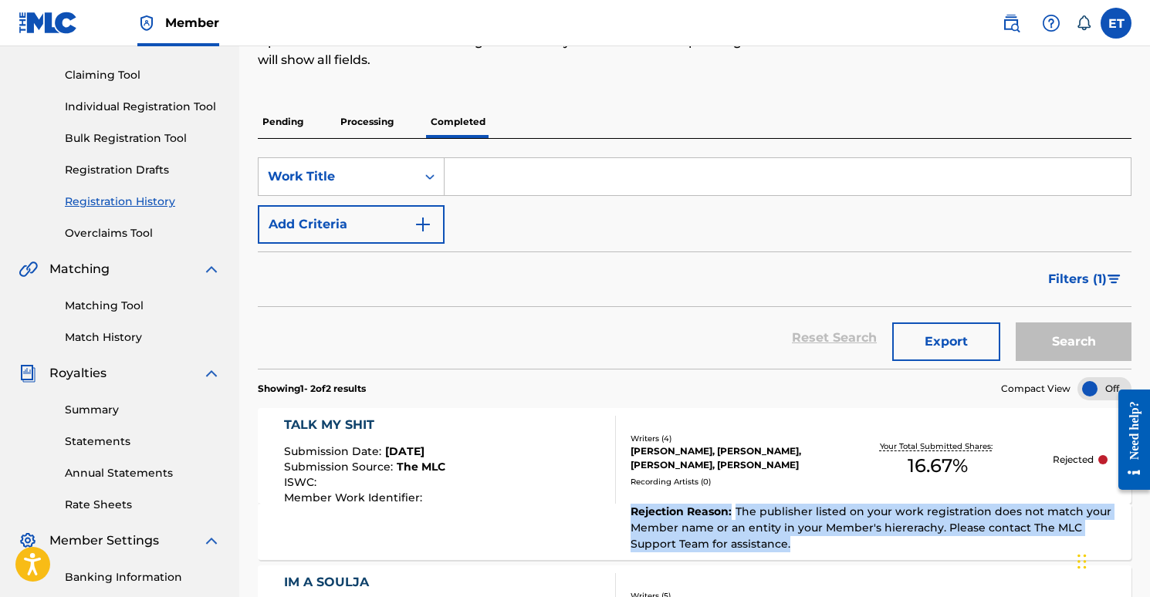
drag, startPoint x: 804, startPoint y: 562, endPoint x: 632, endPoint y: 513, distance: 179.0
click at [632, 513] on section "TALK MY SHIT Submission Date : Sep 21, 2025 Submission Source : The MLC ISWC : …" at bounding box center [694, 558] width 873 height 317
copy div "Rejection Reason : The publisher listed on your work registration does not matc…"
